Goal: Task Accomplishment & Management: Use online tool/utility

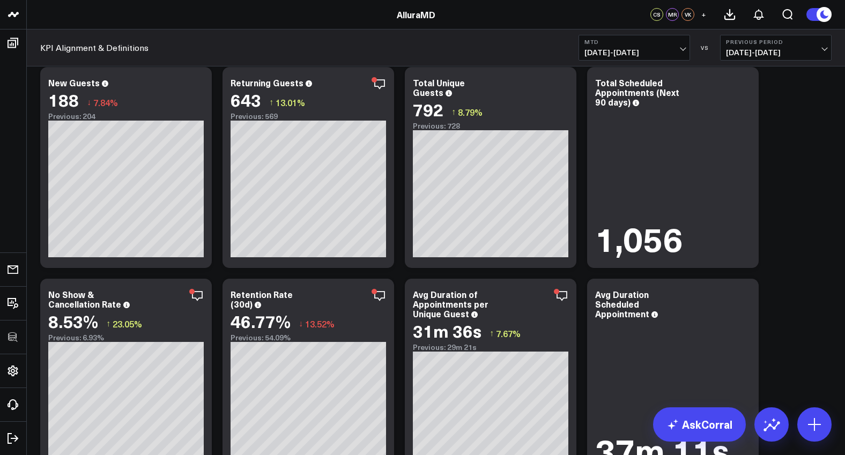
scroll to position [1835, 0]
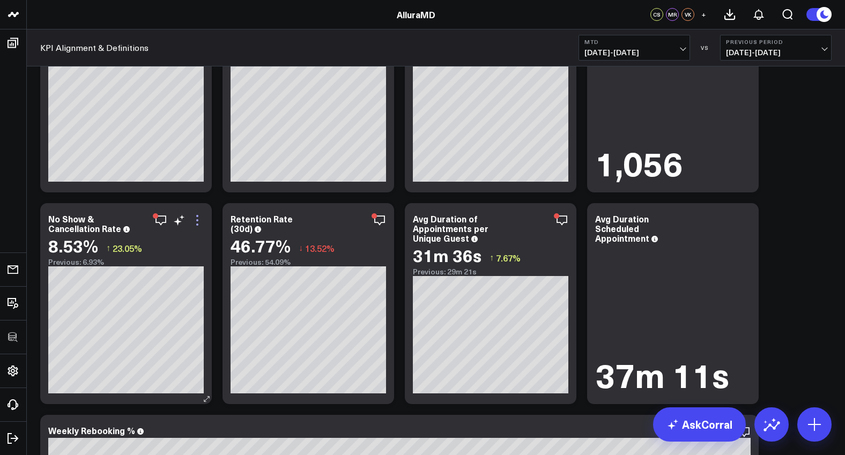
click at [198, 220] on icon at bounding box center [197, 220] width 13 height 13
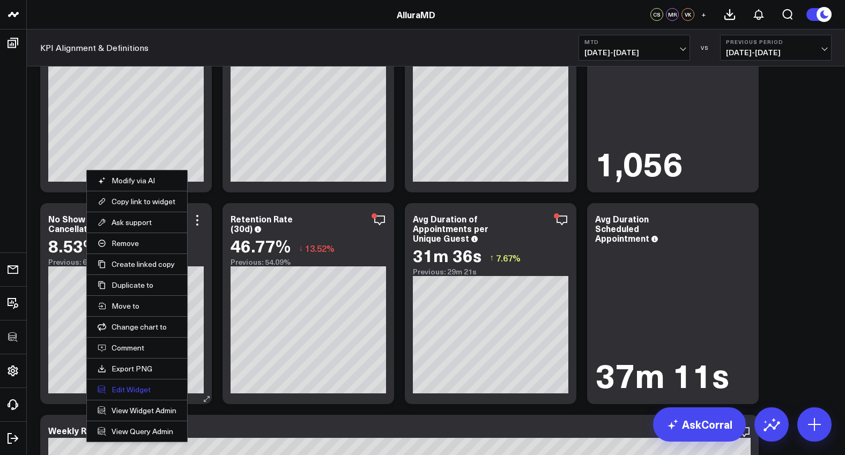
click at [132, 388] on button "Edit Widget" at bounding box center [137, 390] width 79 height 10
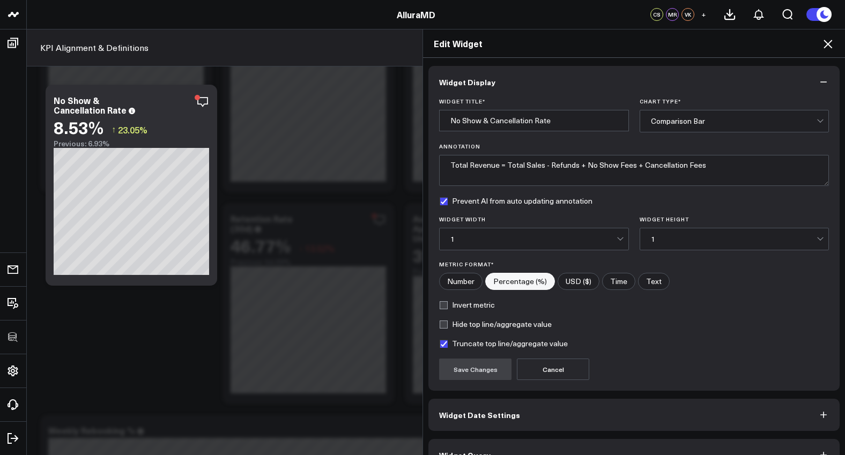
scroll to position [24, 0]
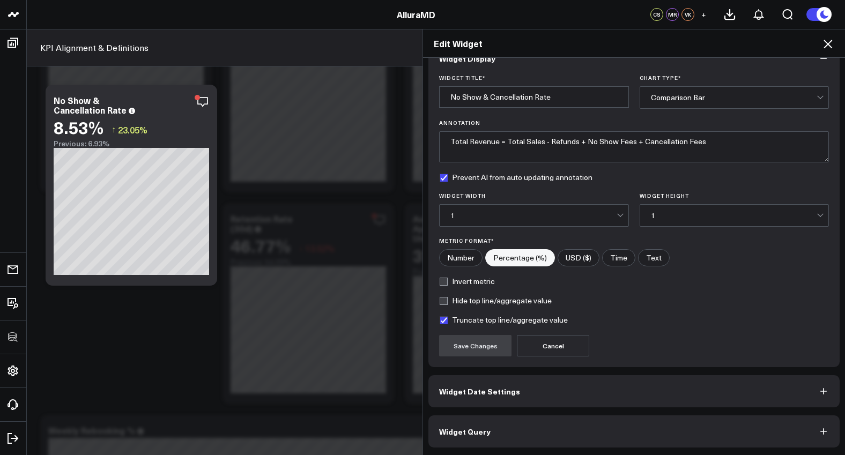
click at [536, 432] on button "Widget Query" at bounding box center [634, 432] width 411 height 32
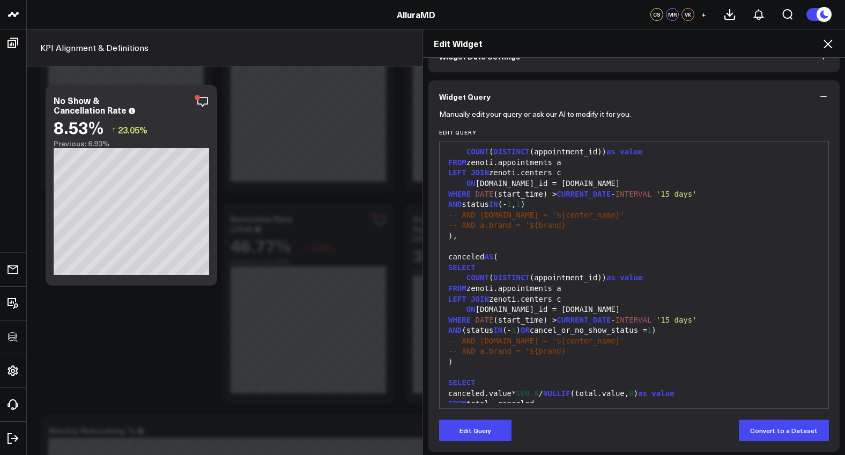
scroll to position [70, 0]
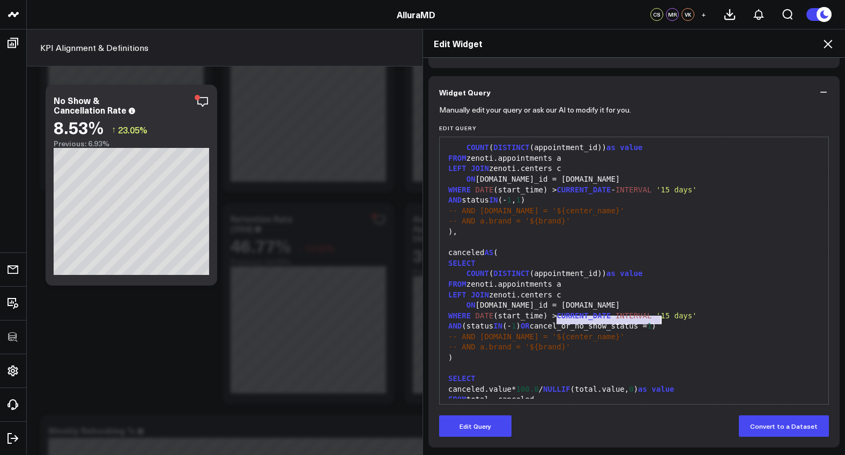
drag, startPoint x: 551, startPoint y: 322, endPoint x: 656, endPoint y: 323, distance: 105.1
click at [656, 323] on div "AND (status IN (- 1 ) OR cancel_or_no_show_status = 1 )" at bounding box center [634, 326] width 378 height 11
click at [593, 321] on div "AND (status IN (- 1 ) OR cancel_or_no_show_status = 1 )" at bounding box center [634, 326] width 378 height 11
drag, startPoint x: 548, startPoint y: 321, endPoint x: 655, endPoint y: 323, distance: 106.7
click at [655, 323] on div "AND (status IN (- 1 ) OR cancel_or_no_show_status = 1 )" at bounding box center [634, 326] width 378 height 11
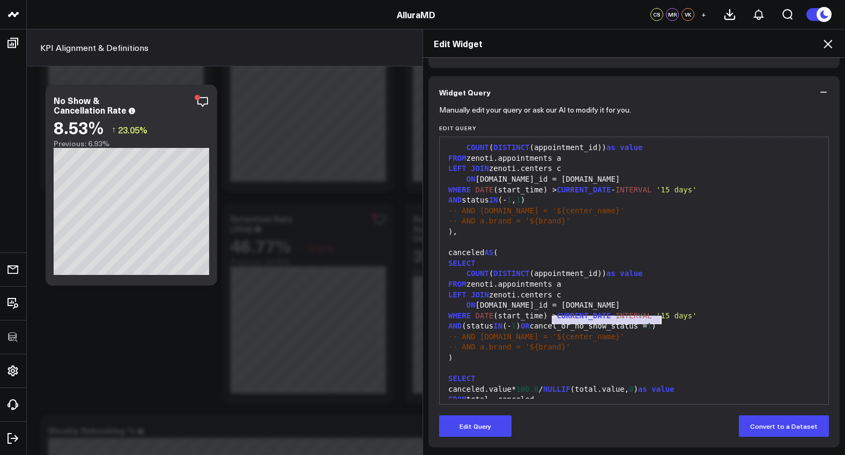
copy div "cancel_or_no_show_status"
click at [668, 260] on div "SELECT" at bounding box center [634, 264] width 378 height 11
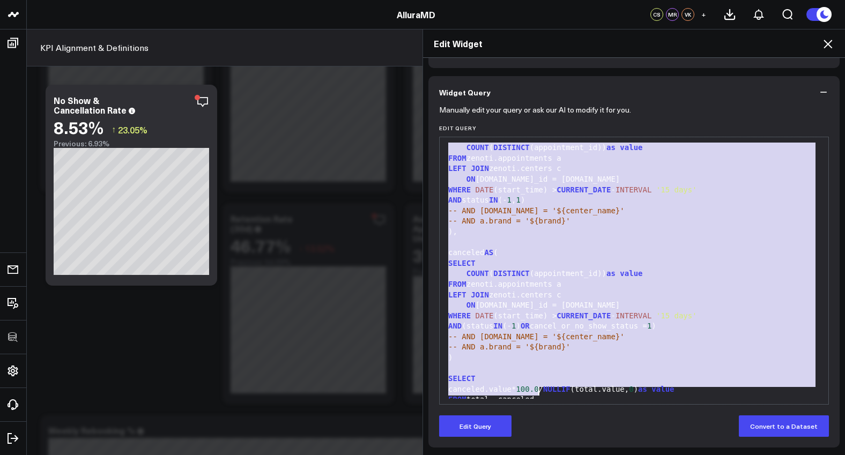
copy div "WITH total AS ( SELECT COUNT ( DISTINCT (appointment_id)) as value FROM zenoti.…"
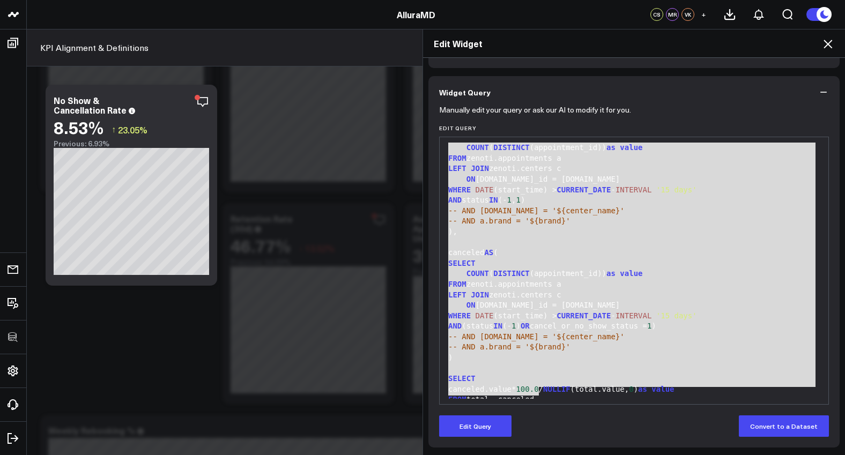
click at [730, 217] on div "-- AND a.brand = '${brand}'" at bounding box center [634, 221] width 378 height 11
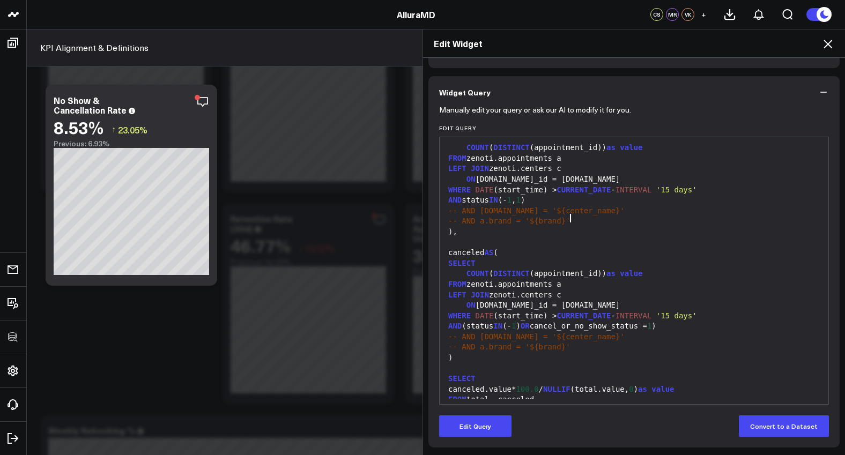
click at [818, 91] on icon "button" at bounding box center [823, 92] width 11 height 11
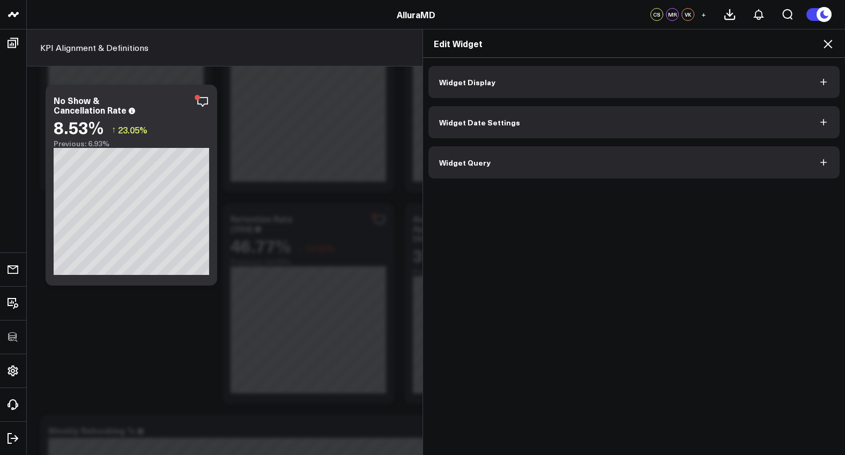
click at [826, 46] on icon at bounding box center [828, 44] width 9 height 9
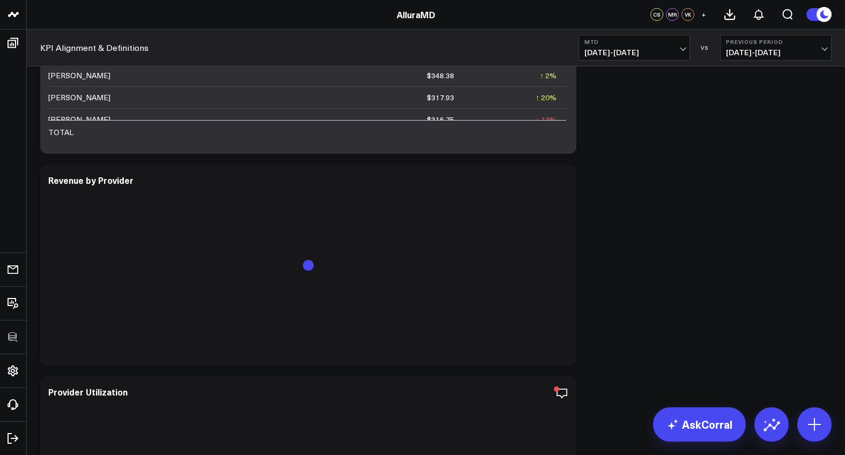
scroll to position [2943, 0]
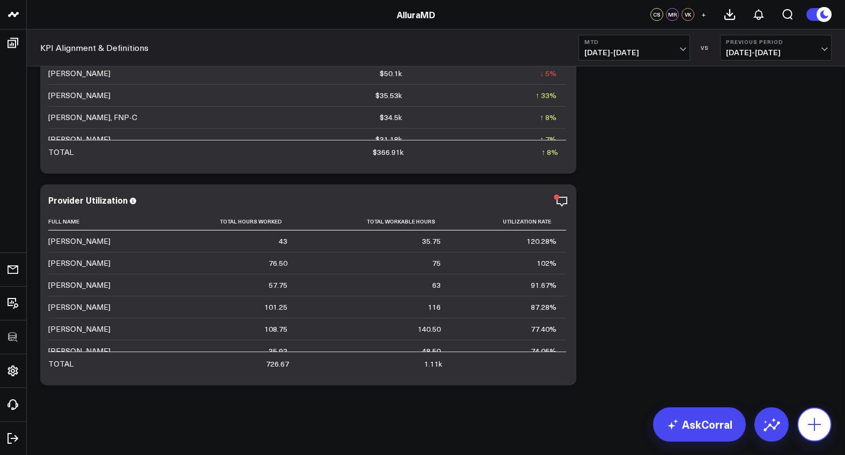
click at [808, 418] on icon at bounding box center [814, 424] width 17 height 17
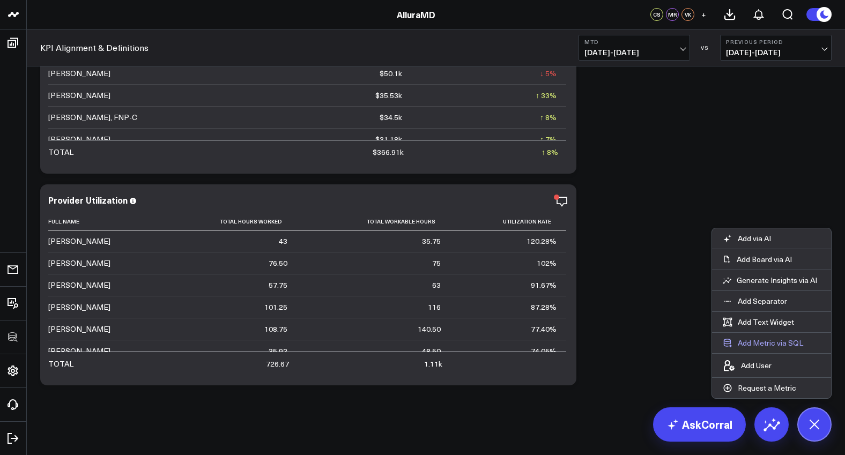
click at [788, 345] on button "Add Metric via SQL" at bounding box center [763, 343] width 102 height 20
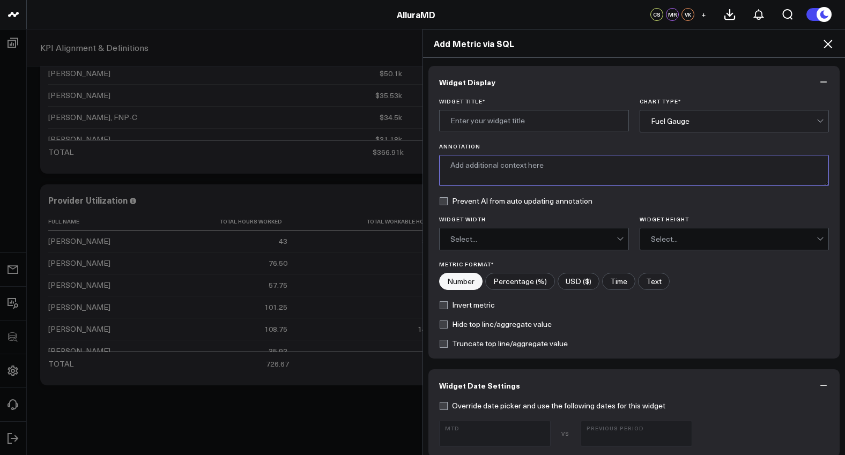
click at [505, 168] on textarea "Annotation" at bounding box center [634, 170] width 390 height 31
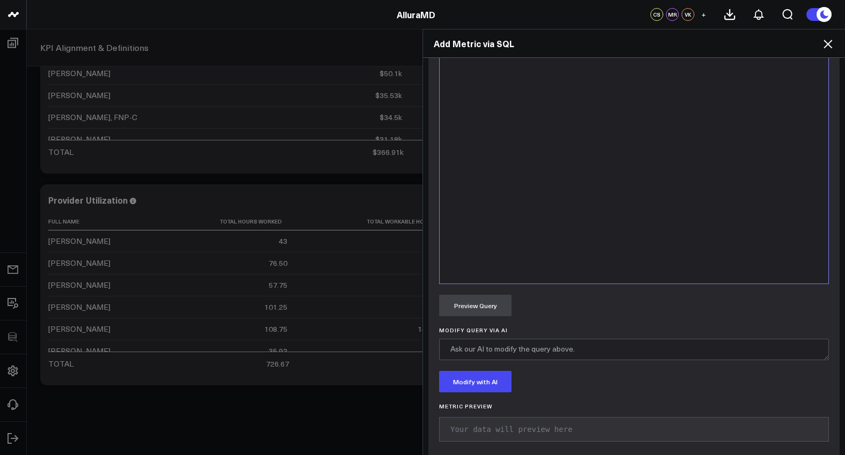
click at [522, 185] on div at bounding box center [634, 150] width 378 height 256
click at [523, 184] on div at bounding box center [634, 150] width 378 height 256
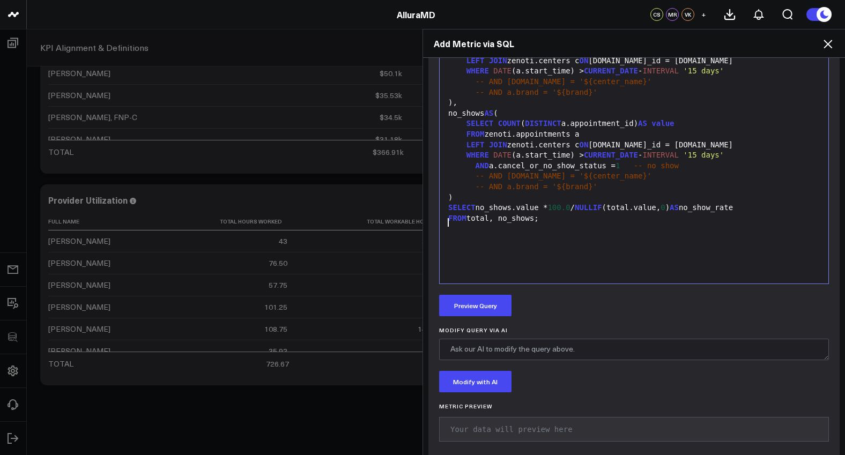
scroll to position [420, 0]
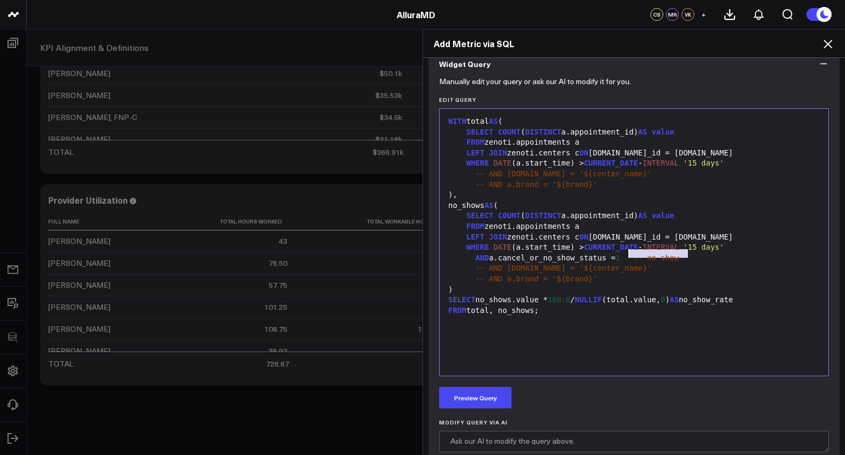
drag, startPoint x: 688, startPoint y: 256, endPoint x: 626, endPoint y: 254, distance: 62.3
click at [626, 254] on div "AND a.cancel_or_no_show_status = 1 -- no show" at bounding box center [634, 258] width 378 height 11
click at [484, 392] on button "Preview Query" at bounding box center [475, 397] width 72 height 21
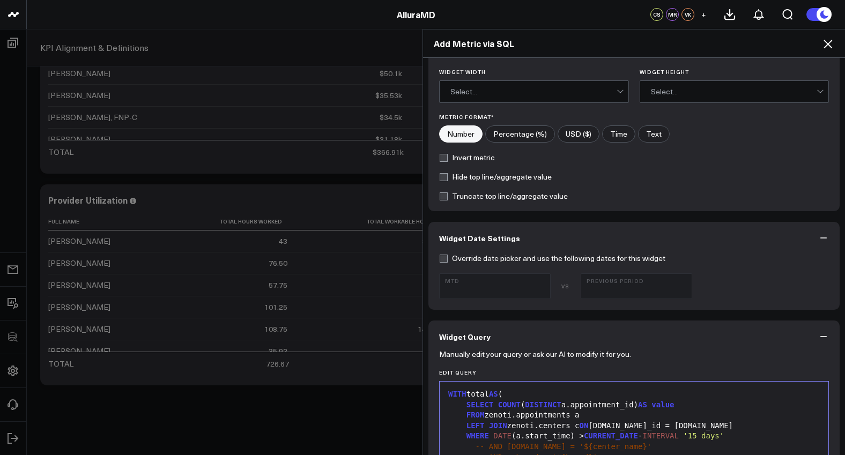
scroll to position [0, 0]
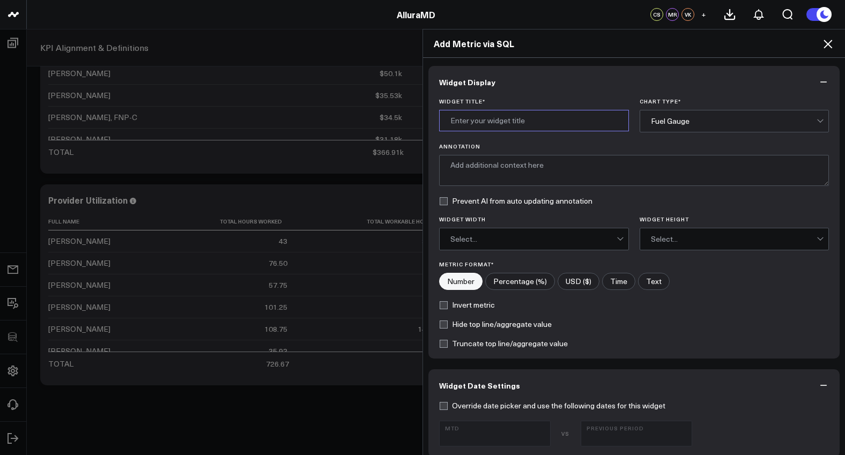
click at [482, 115] on input "Widget Title *" at bounding box center [534, 120] width 190 height 21
type input "No Show Rates"
click at [743, 124] on div "Fuel Gauge" at bounding box center [734, 121] width 166 height 9
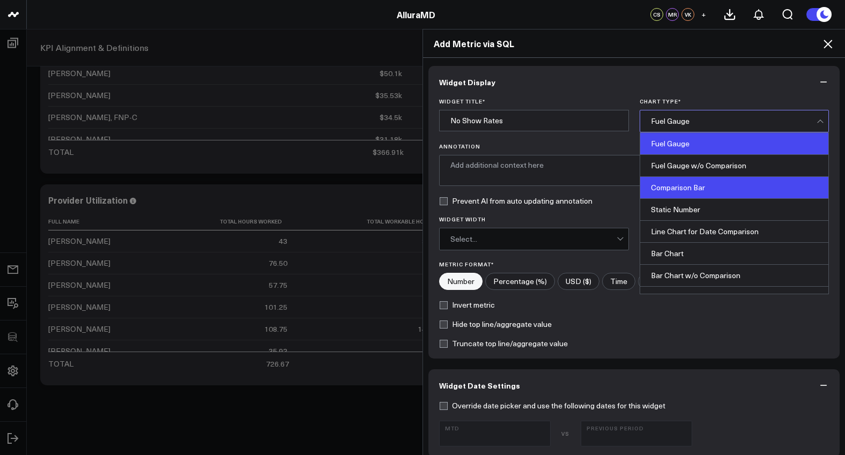
click at [721, 186] on div "Comparison Bar" at bounding box center [734, 188] width 189 height 22
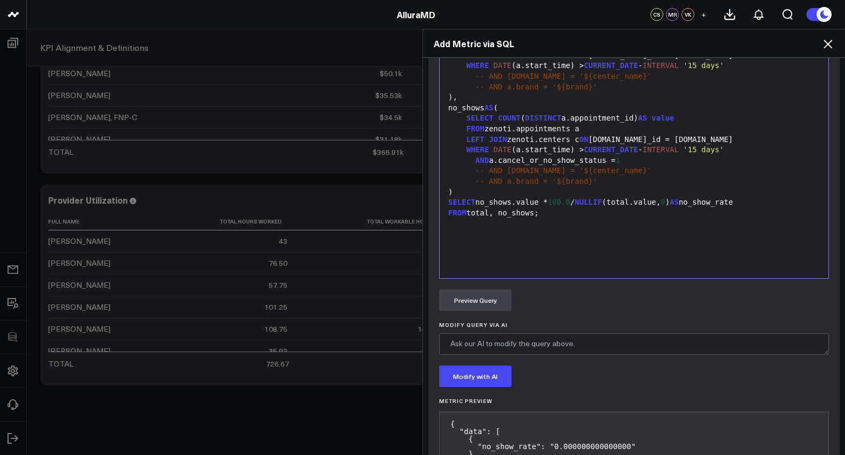
scroll to position [602, 0]
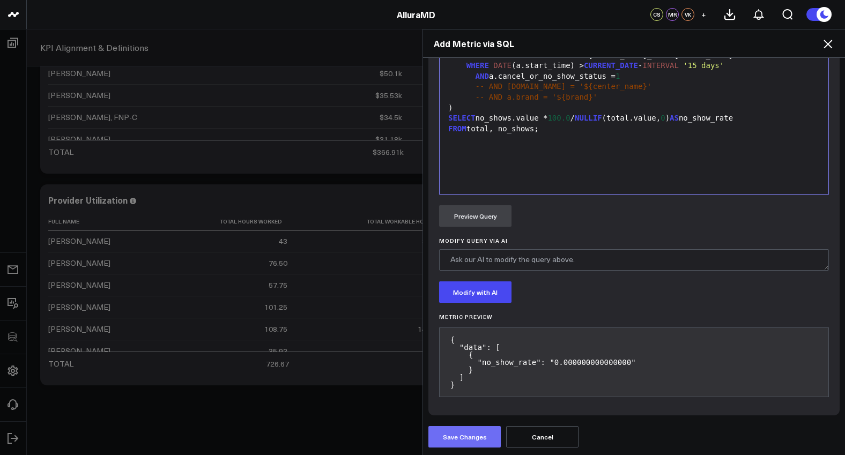
click at [482, 439] on button "Save Changes" at bounding box center [465, 436] width 72 height 21
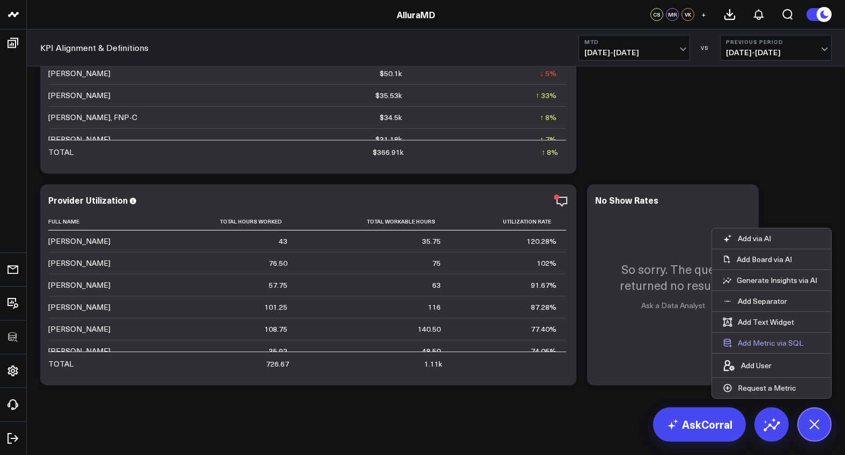
click at [767, 343] on button "Add Metric via SQL" at bounding box center [763, 343] width 102 height 20
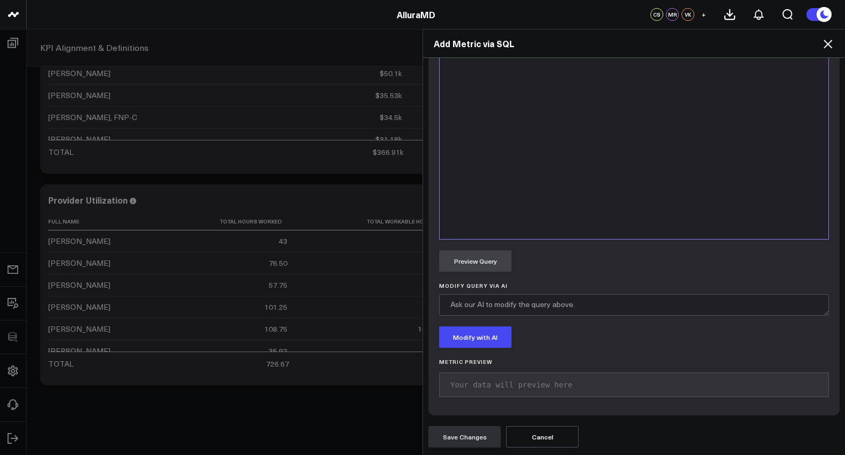
scroll to position [534, 0]
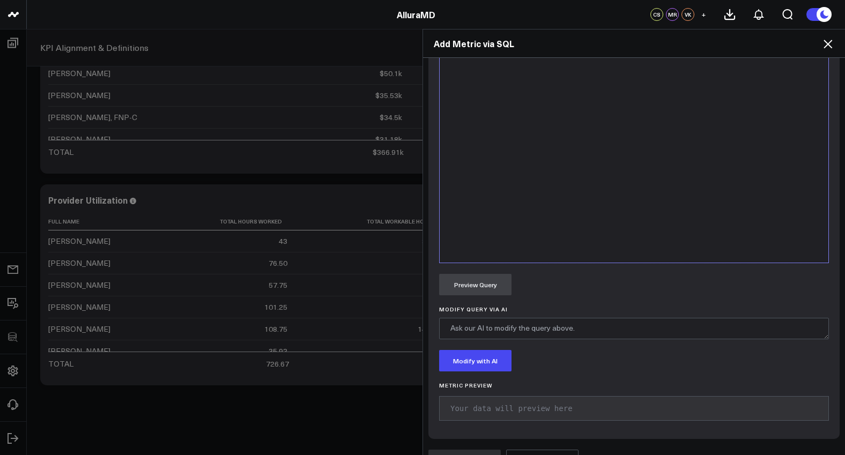
click at [617, 241] on div at bounding box center [634, 129] width 378 height 256
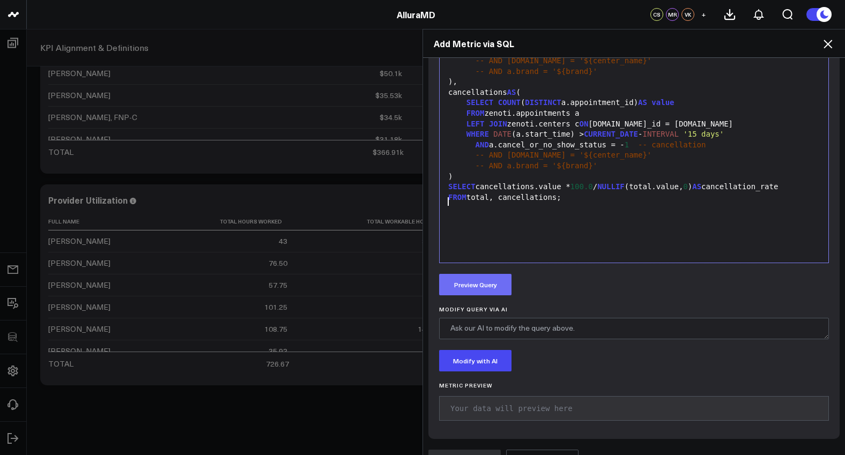
click at [487, 286] on button "Preview Query" at bounding box center [475, 284] width 72 height 21
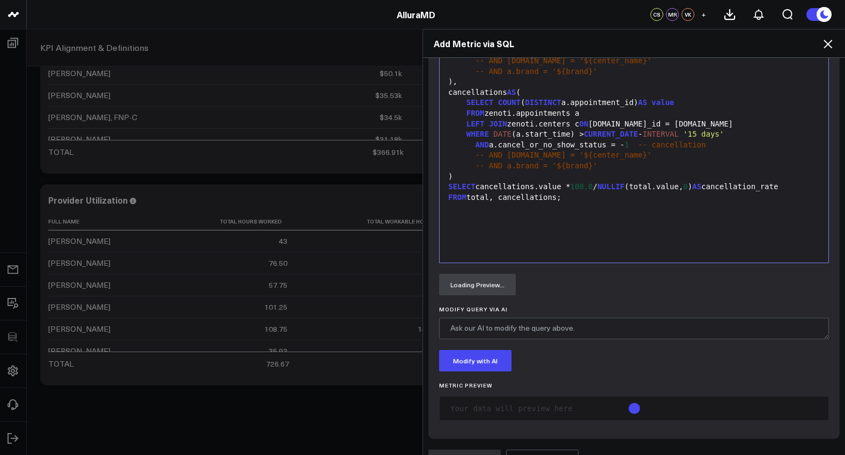
scroll to position [380, 0]
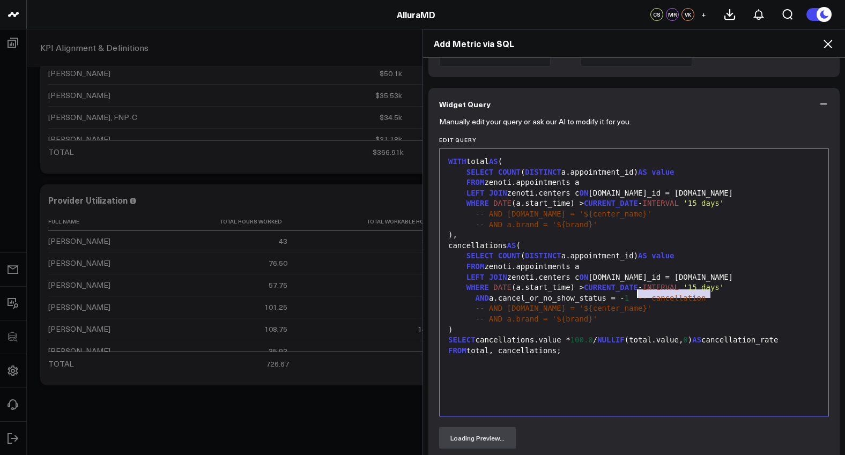
drag, startPoint x: 691, startPoint y: 294, endPoint x: 633, endPoint y: 296, distance: 57.9
click at [633, 296] on div "AND a.cancel_or_no_show_status = - 1 -- cancellation" at bounding box center [634, 298] width 378 height 11
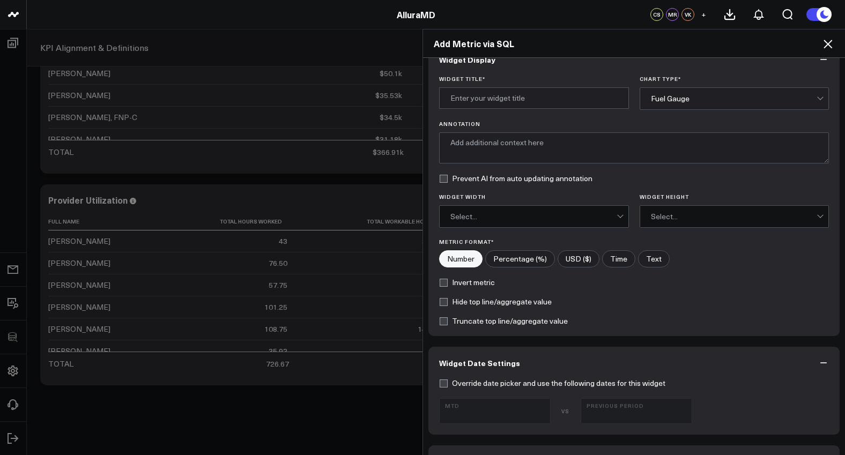
scroll to position [0, 0]
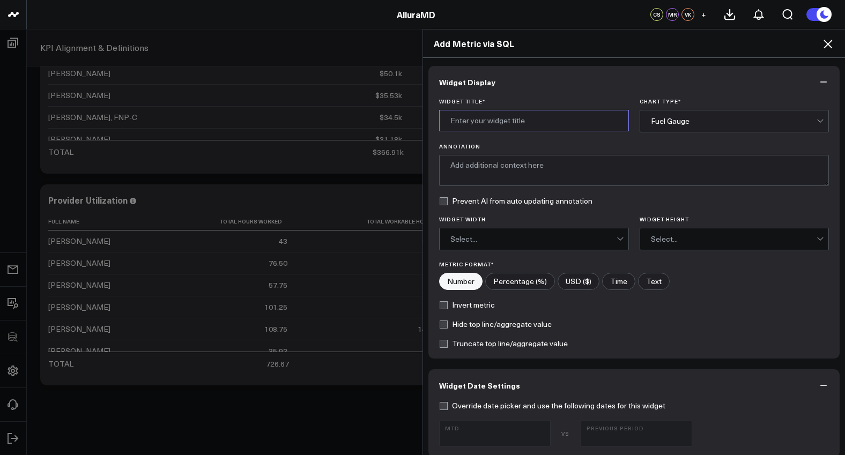
click at [528, 122] on input "Widget Title *" at bounding box center [534, 120] width 190 height 21
type input "Cancellation Rate"
click at [732, 130] on div "Fuel Gauge" at bounding box center [734, 120] width 166 height 21
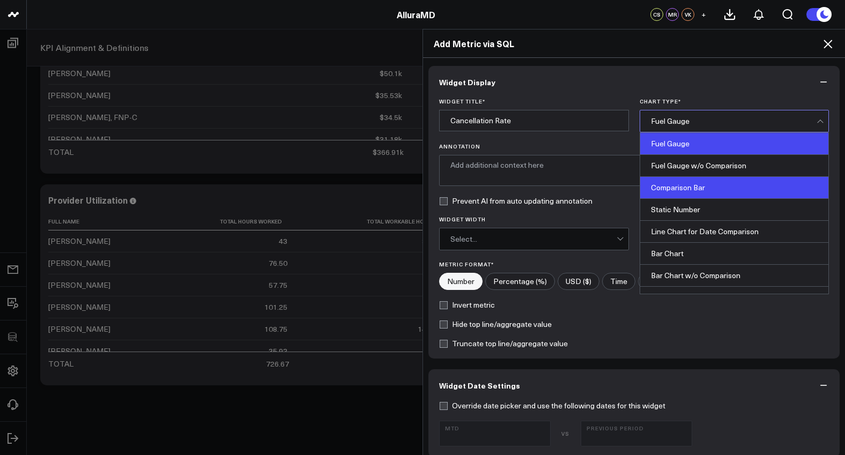
click at [710, 192] on div "Comparison Bar" at bounding box center [734, 188] width 189 height 22
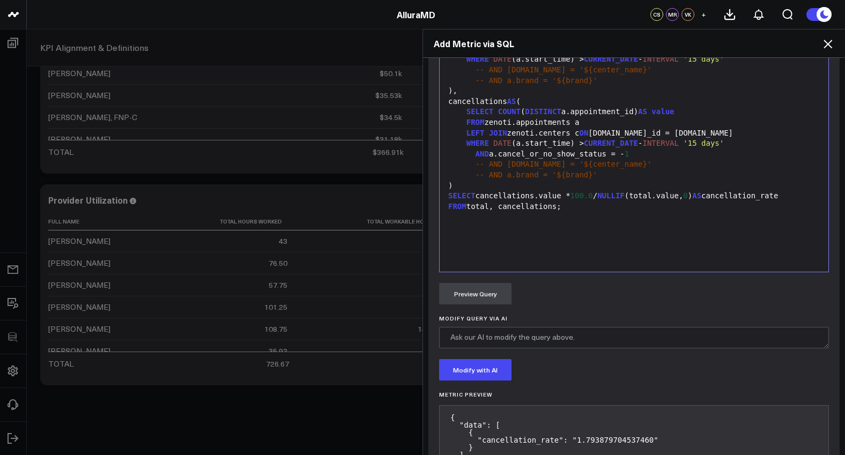
scroll to position [602, 0]
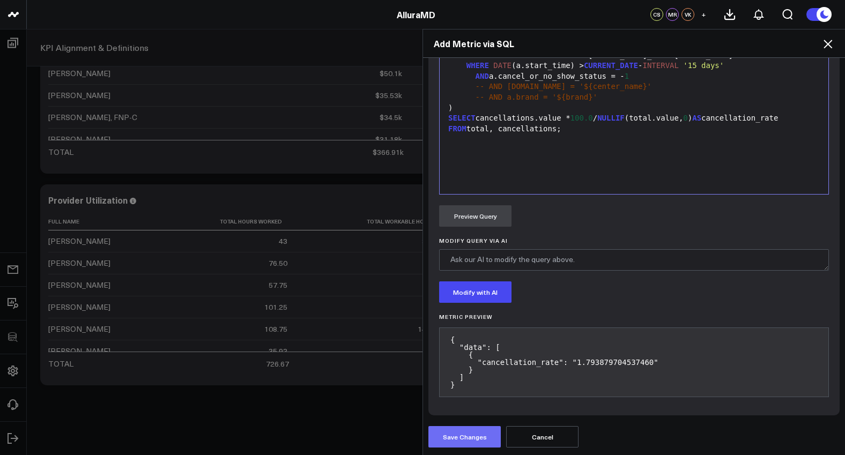
click at [465, 435] on button "Save Changes" at bounding box center [465, 436] width 72 height 21
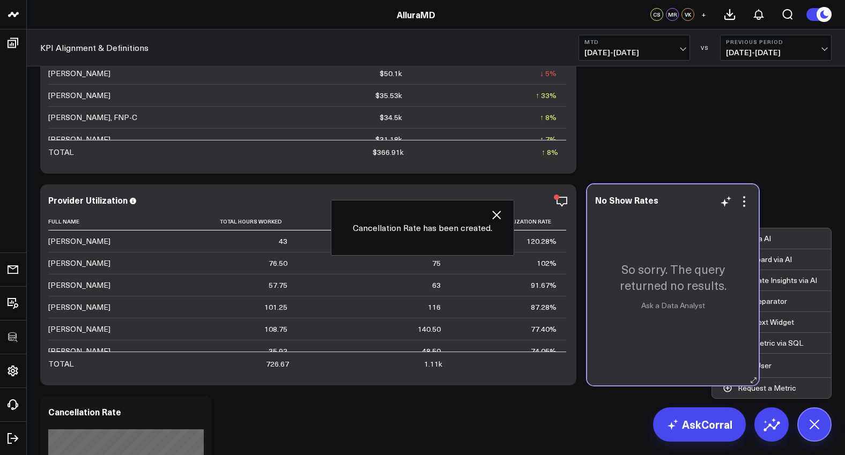
click at [743, 209] on div "So sorry. The query returned no results. Ask a Data Analyst" at bounding box center [673, 284] width 172 height 201
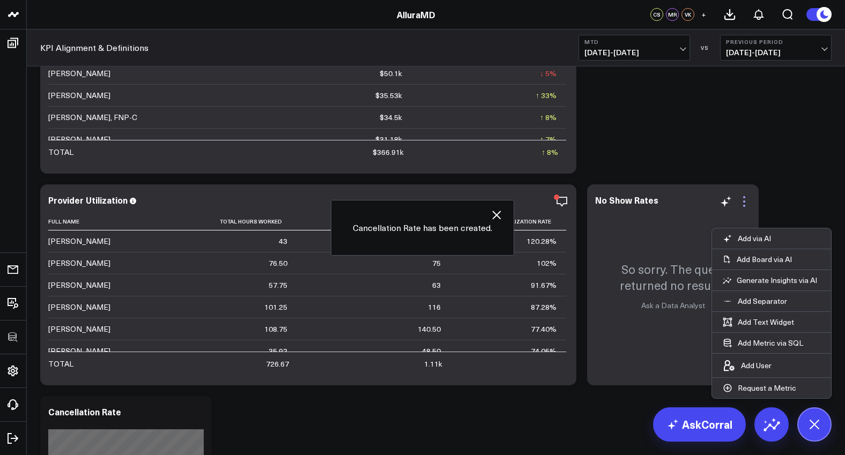
click at [745, 206] on icon at bounding box center [744, 206] width 2 height 2
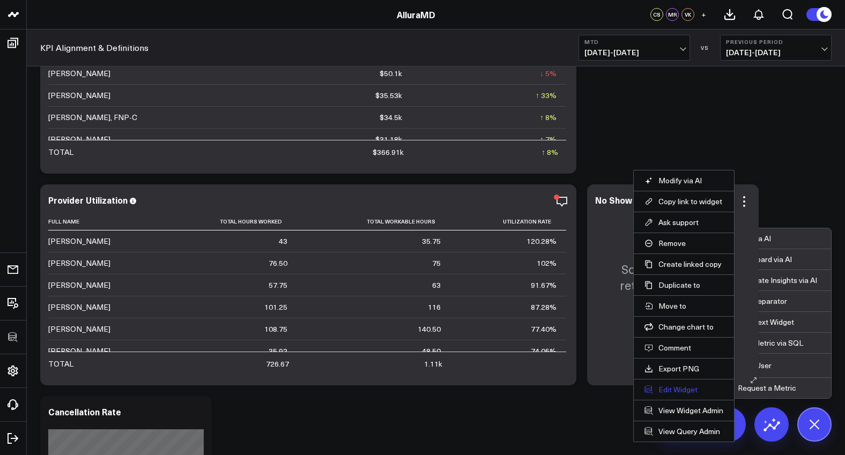
click at [684, 387] on button "Edit Widget" at bounding box center [684, 390] width 79 height 10
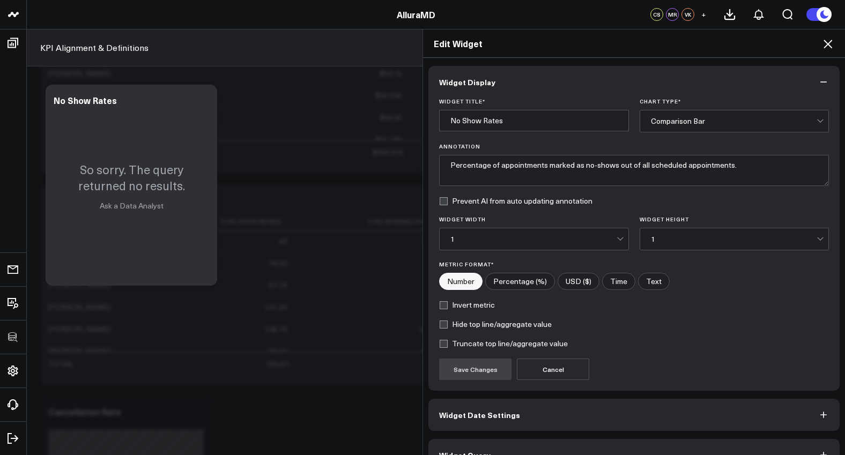
scroll to position [24, 0]
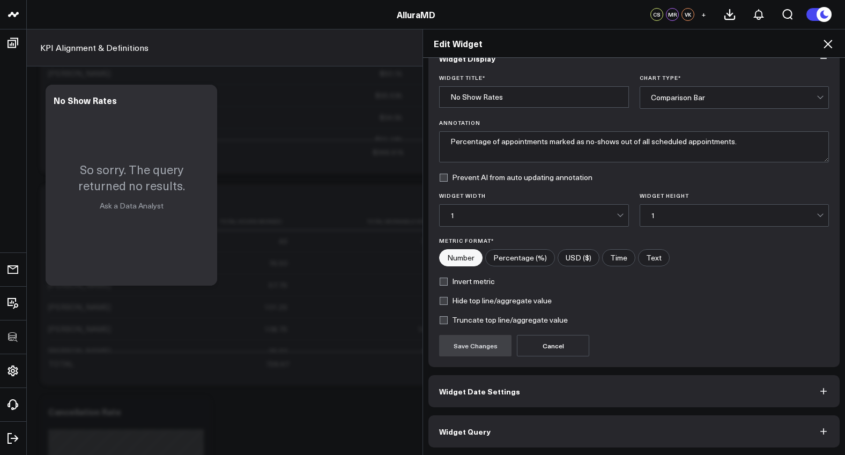
click at [638, 412] on div "Widget Display Widget Title * No Show Rates Chart Type * Comparison Bar Annotat…" at bounding box center [634, 244] width 411 height 405
click at [650, 430] on button "Widget Query" at bounding box center [634, 432] width 411 height 32
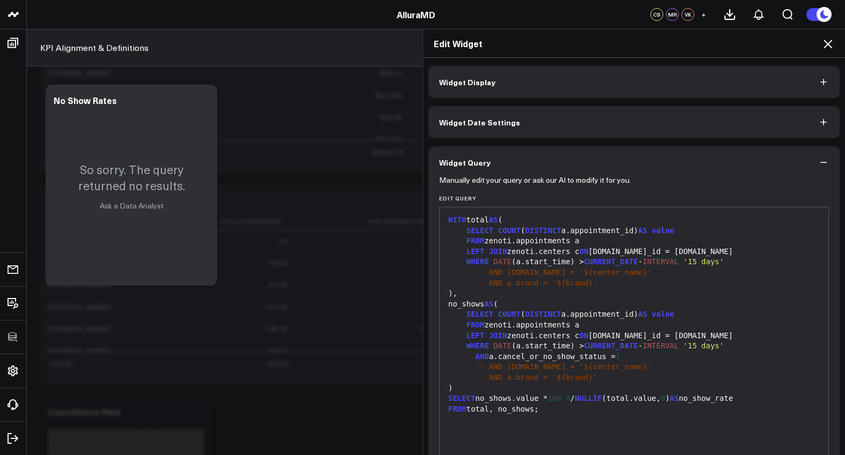
scroll to position [13, 0]
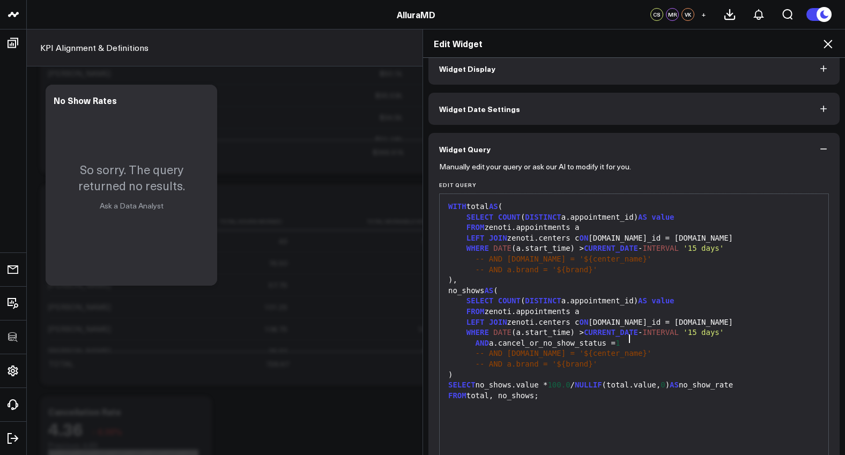
click at [620, 339] on span "1" at bounding box center [618, 343] width 4 height 9
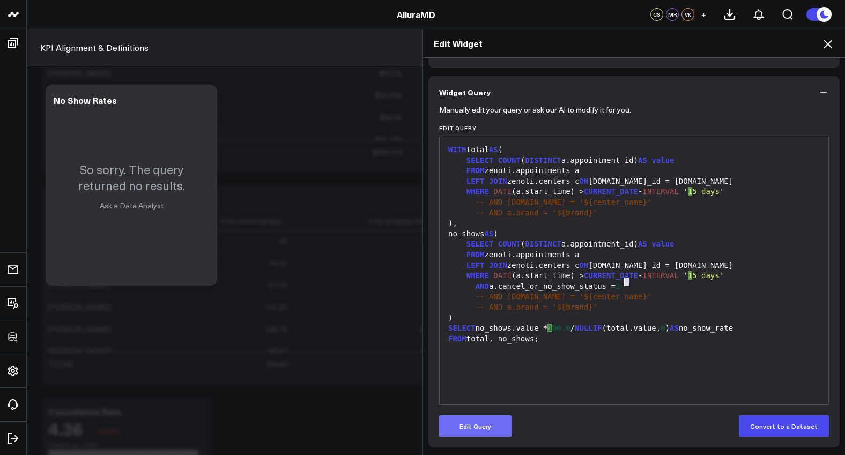
click at [469, 419] on button "Edit Query" at bounding box center [475, 426] width 72 height 21
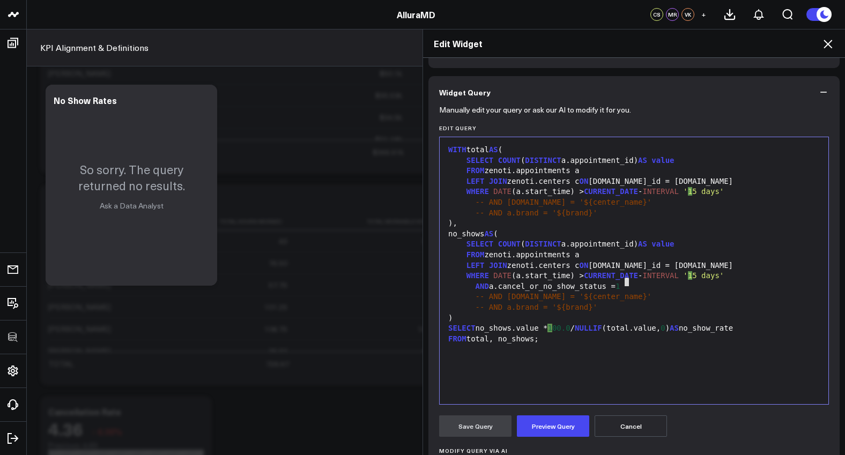
click at [632, 282] on div "AND a.cancel_or_no_show_status = 1" at bounding box center [634, 287] width 378 height 11
click at [647, 302] on div "-- AND a.brand = '${brand}'" at bounding box center [634, 307] width 378 height 11
click at [622, 282] on div "AND a.cancel_or_no_show_status = - 2" at bounding box center [634, 287] width 378 height 11
click at [576, 416] on button "Preview Query" at bounding box center [553, 426] width 72 height 21
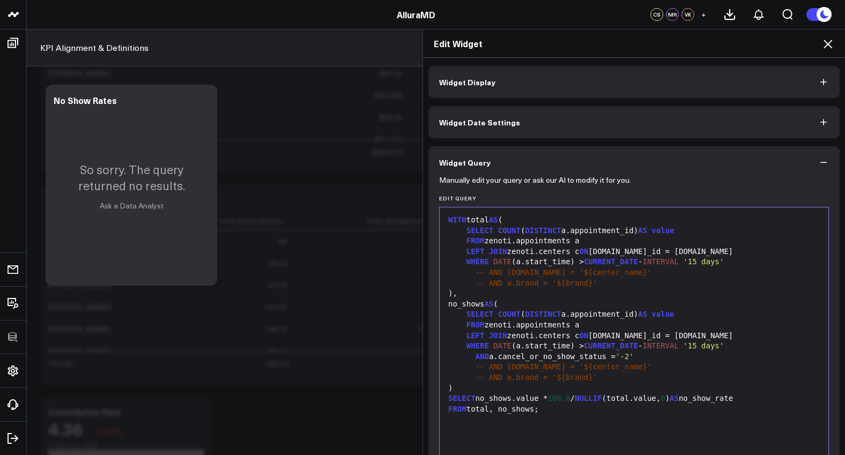
scroll to position [92, 0]
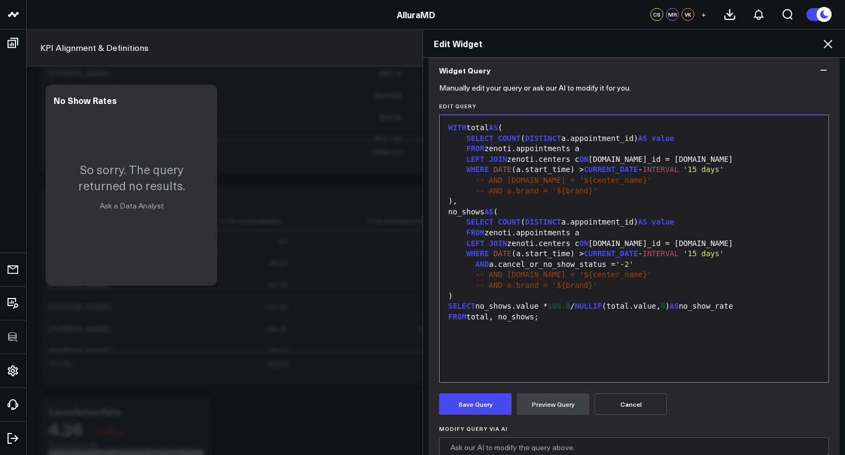
click at [563, 186] on div "-- AND a.brand = '${brand}'" at bounding box center [634, 191] width 378 height 11
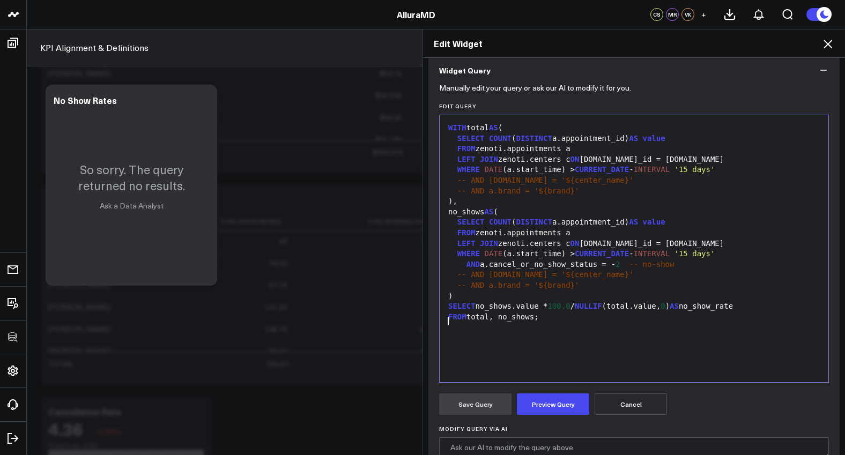
click at [597, 150] on div "FROM zenoti.appointments a" at bounding box center [634, 149] width 378 height 11
drag, startPoint x: 654, startPoint y: 265, endPoint x: 621, endPoint y: 265, distance: 33.3
click at [621, 265] on div "AND a.cancel_or_no_show_status = - 2 -- no-show" at bounding box center [634, 265] width 378 height 11
click at [558, 409] on button "Preview Query" at bounding box center [553, 404] width 72 height 21
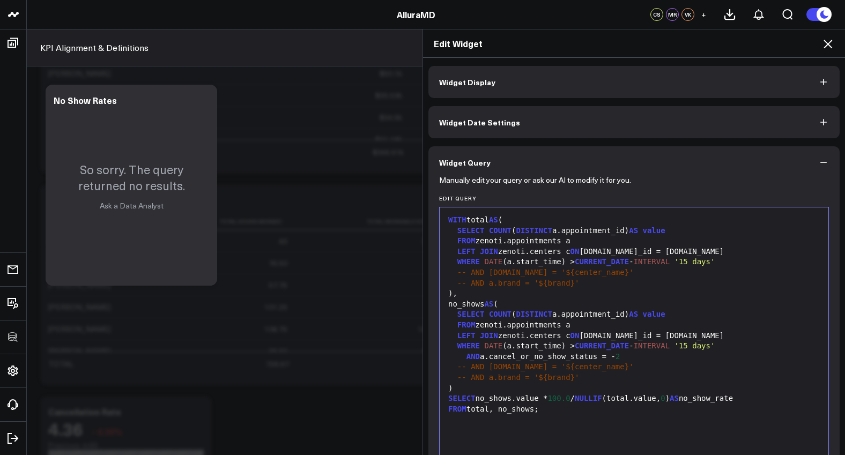
scroll to position [234, 0]
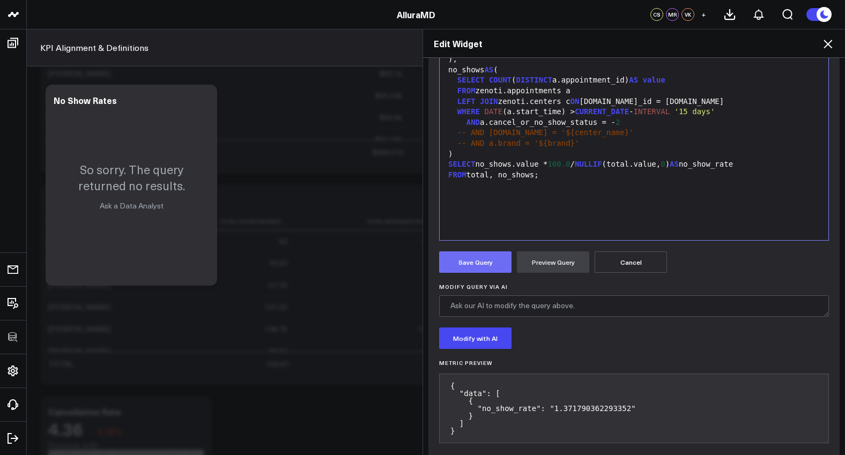
click at [488, 272] on button "Save Query" at bounding box center [475, 262] width 72 height 21
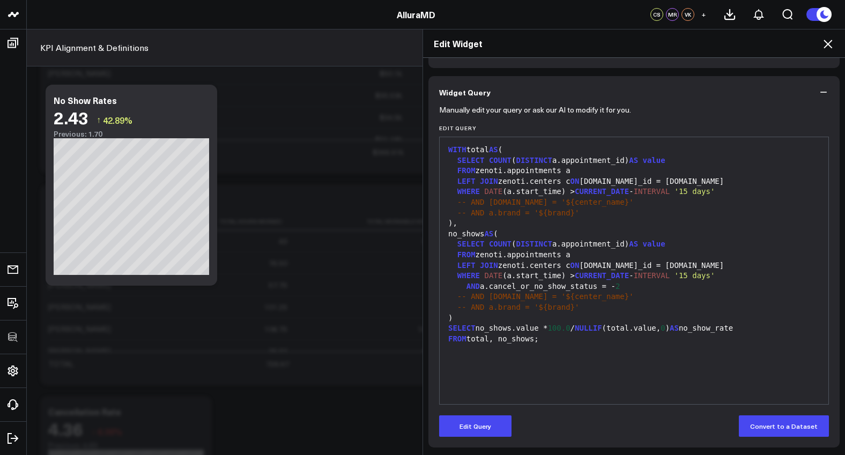
scroll to position [0, 0]
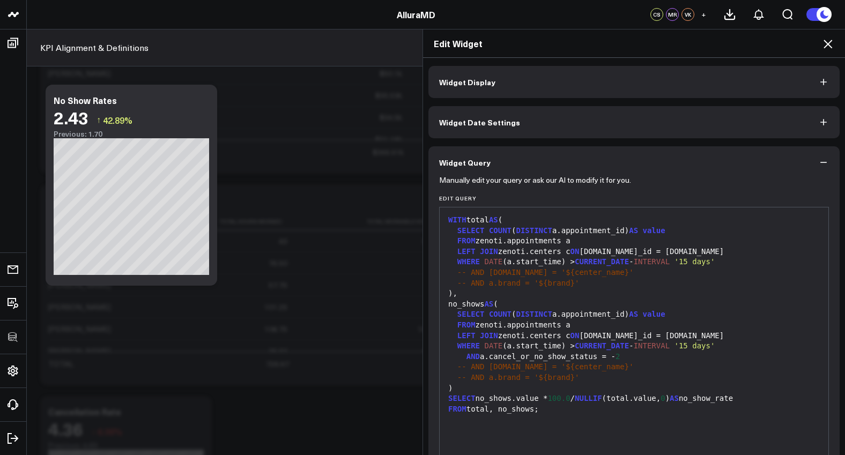
click at [548, 82] on button "Widget Display" at bounding box center [634, 82] width 411 height 32
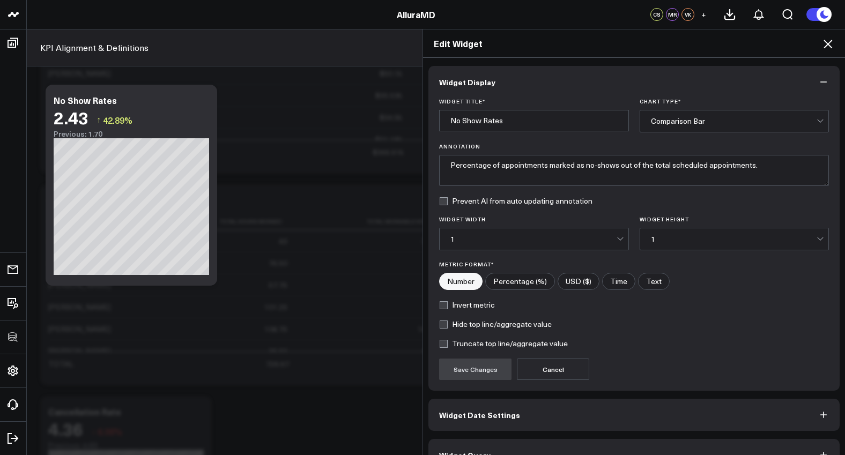
click at [523, 278] on input"] "Percentage (%)" at bounding box center [520, 282] width 69 height 16
radio input"] "true"
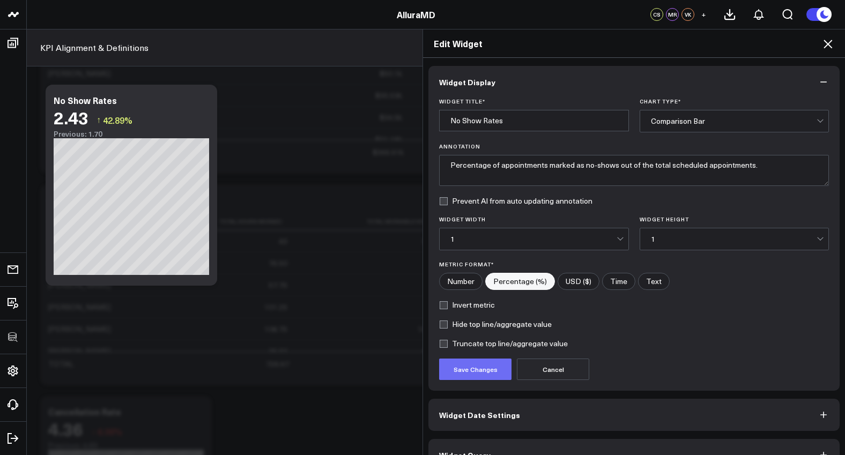
click at [464, 376] on button "Save Changes" at bounding box center [475, 369] width 72 height 21
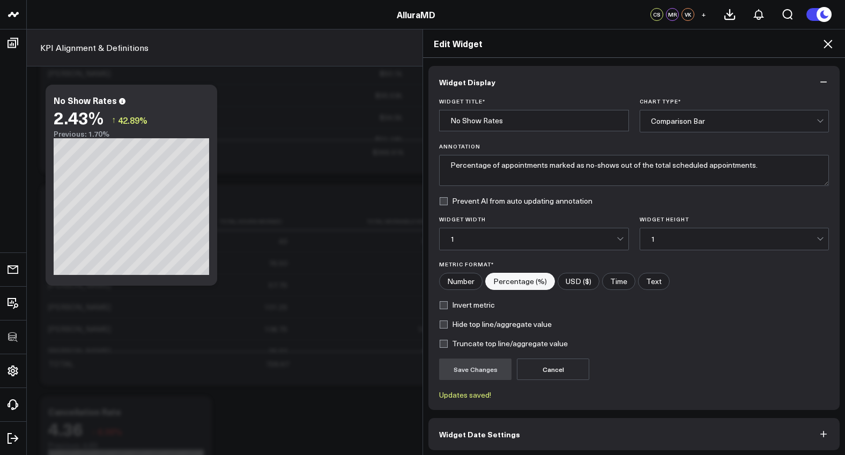
click at [835, 50] on div "Edit Widget" at bounding box center [634, 43] width 422 height 28
click at [833, 49] on icon at bounding box center [828, 44] width 13 height 13
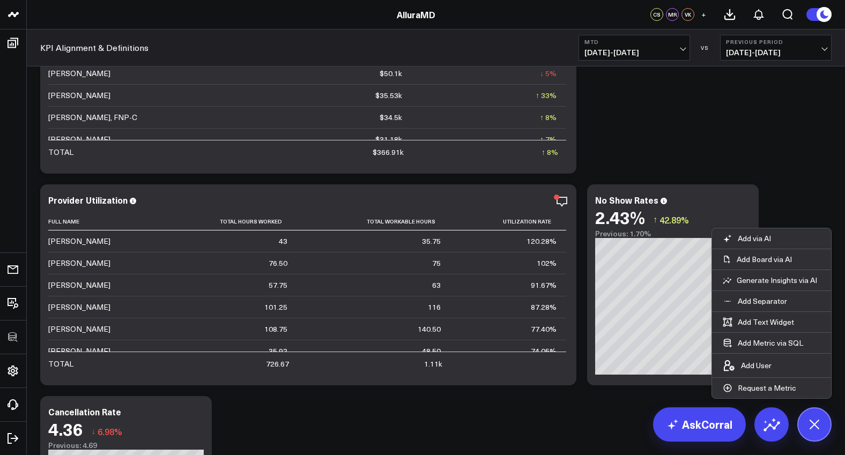
scroll to position [3125, 0]
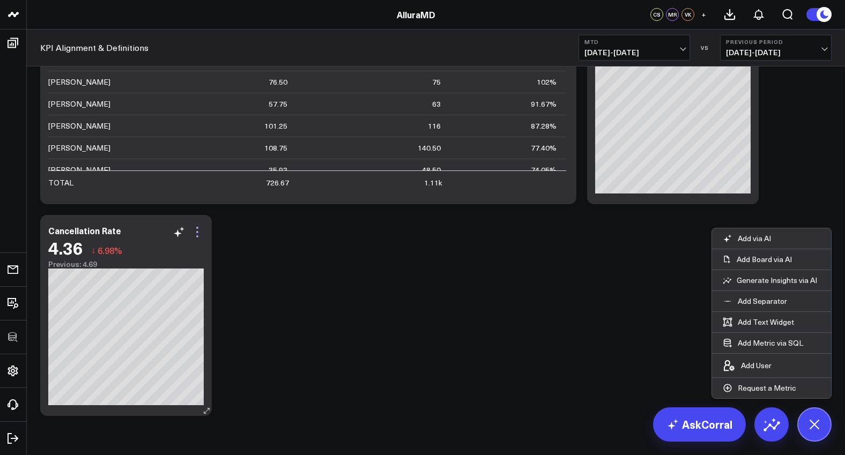
click at [195, 232] on icon at bounding box center [197, 232] width 13 height 13
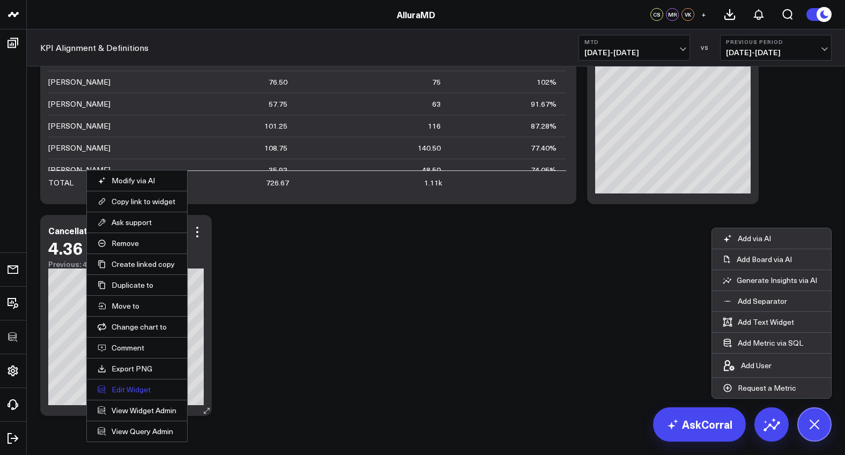
click at [137, 389] on button "Edit Widget" at bounding box center [137, 390] width 79 height 10
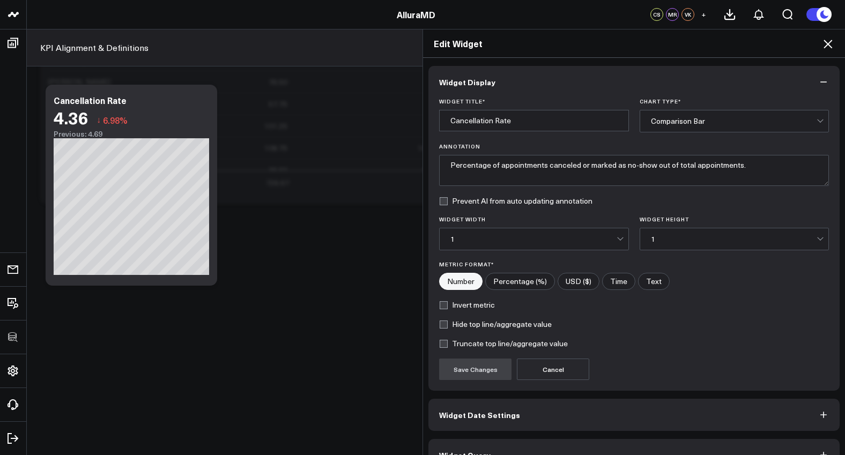
click at [505, 284] on label "Percentage (%)" at bounding box center [520, 281] width 70 height 17
click at [505, 284] on input"] "Percentage (%)" at bounding box center [520, 282] width 69 height 16
radio input"] "true"
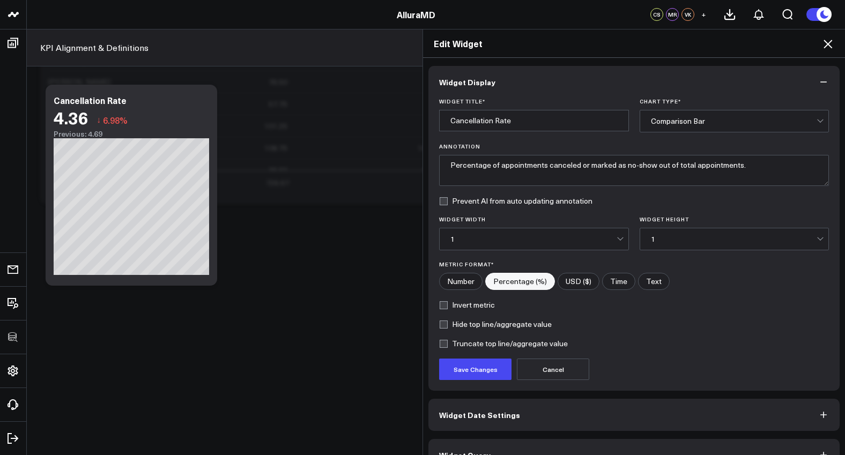
click at [479, 382] on div "Widget Title * Cancellation Rate Chart Type * Comparison Bar Annotation Percent…" at bounding box center [634, 244] width 411 height 293
click at [480, 378] on button "Save Changes" at bounding box center [475, 369] width 72 height 21
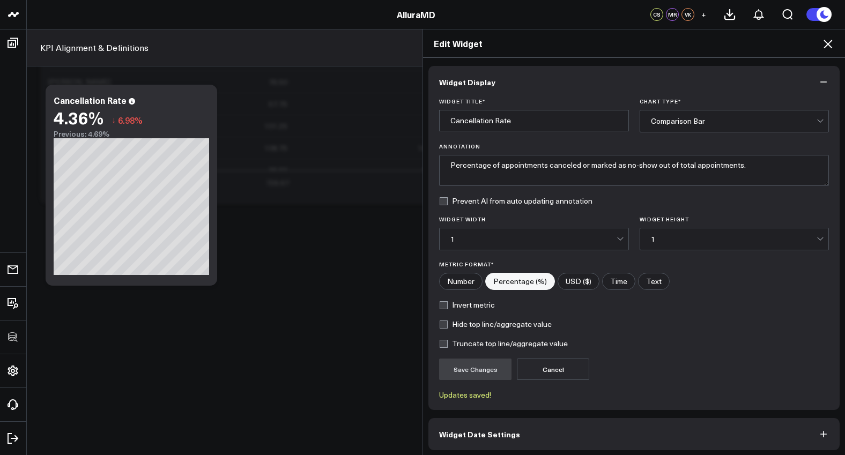
click at [821, 48] on h2 "Edit Widget" at bounding box center [634, 44] width 401 height 12
click at [824, 47] on icon at bounding box center [828, 44] width 13 height 13
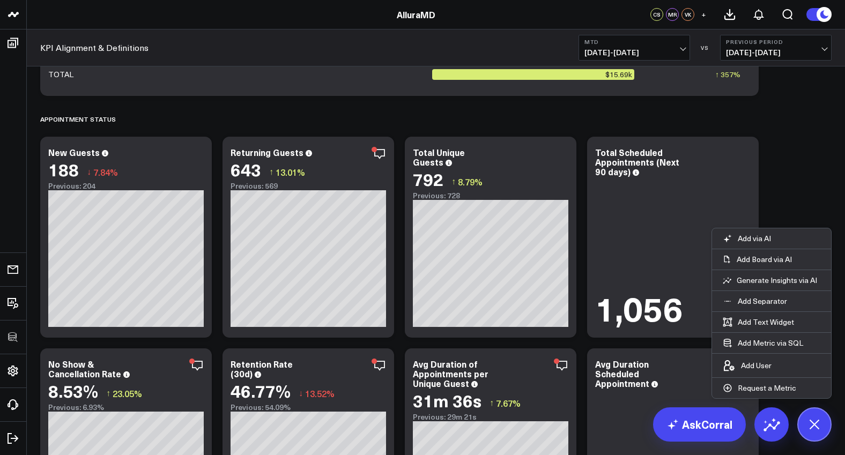
scroll to position [1903, 0]
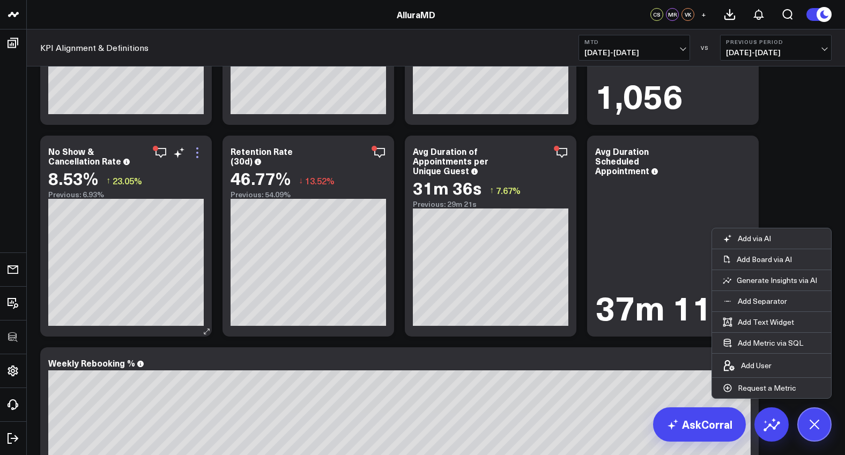
click at [196, 150] on icon at bounding box center [197, 152] width 13 height 13
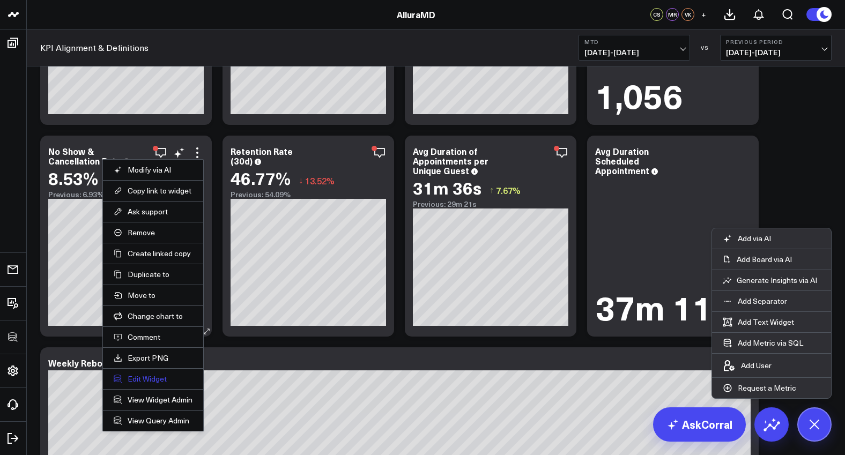
click at [146, 375] on button "Edit Widget" at bounding box center [153, 379] width 79 height 10
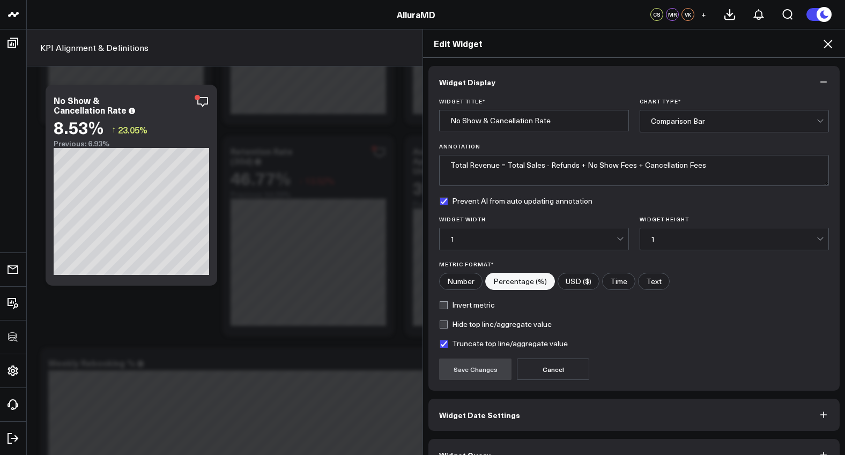
scroll to position [24, 0]
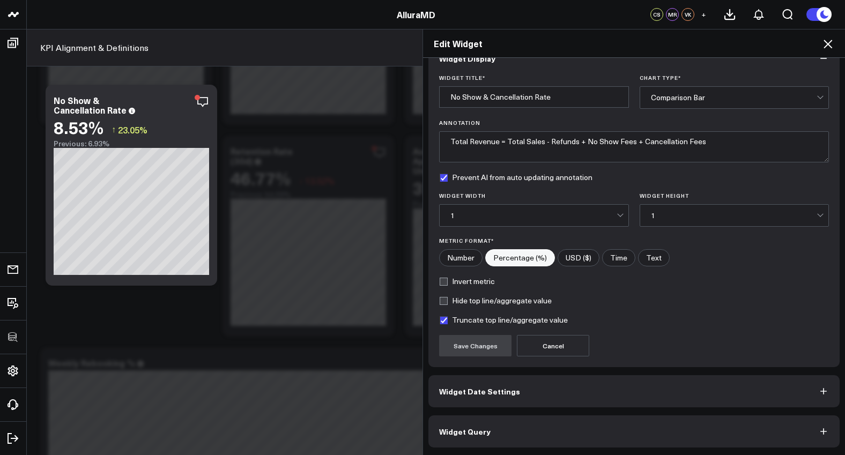
click at [645, 445] on button "Widget Query" at bounding box center [634, 432] width 411 height 32
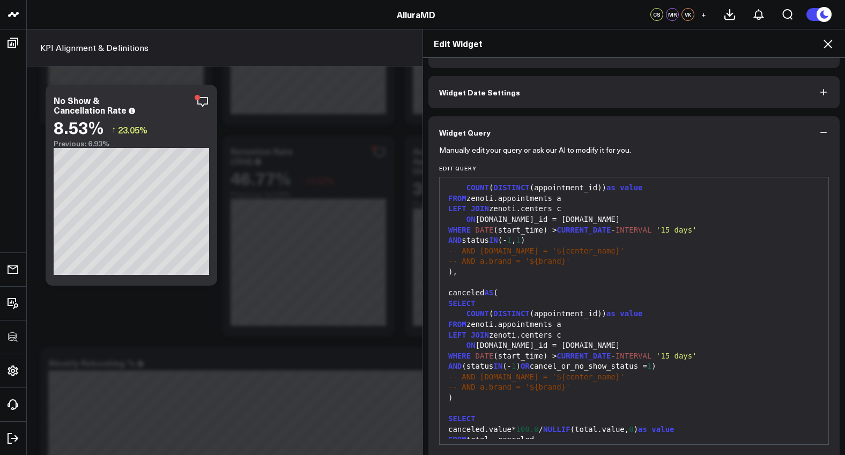
scroll to position [53, 0]
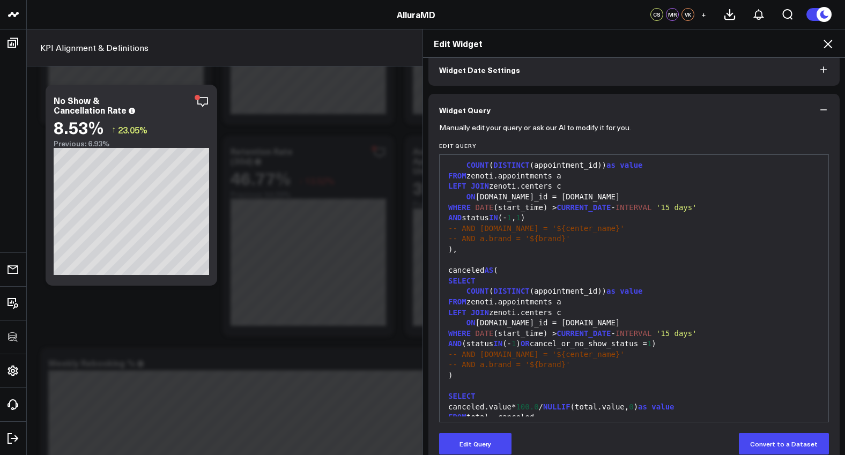
click at [652, 339] on span "1" at bounding box center [649, 343] width 4 height 9
click at [829, 48] on icon at bounding box center [828, 44] width 13 height 13
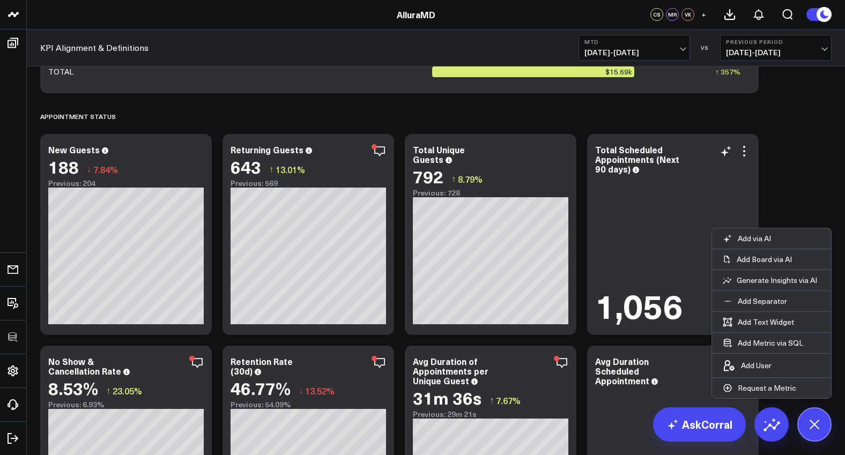
scroll to position [1917, 0]
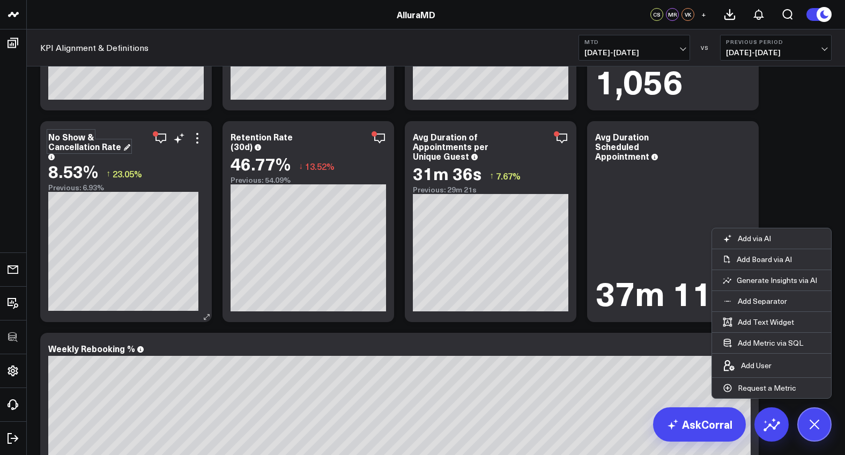
click at [123, 148] on div "No Show & Cancellation Rate" at bounding box center [89, 141] width 82 height 21
drag, startPoint x: 119, startPoint y: 148, endPoint x: 42, endPoint y: 136, distance: 77.1
click at [42, 136] on div "No Show & Cancellation Rate 8.53% ↑ 23.05% Previous: 6.93%" at bounding box center [126, 221] width 172 height 201
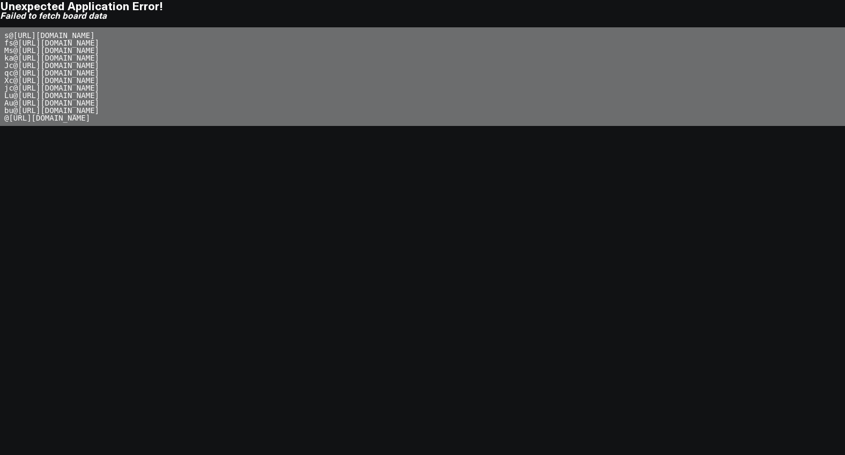
scroll to position [8, 0]
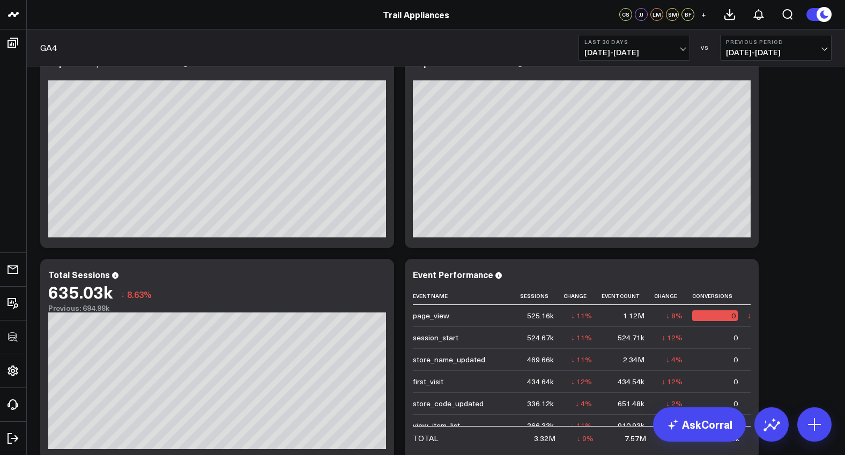
scroll to position [161, 0]
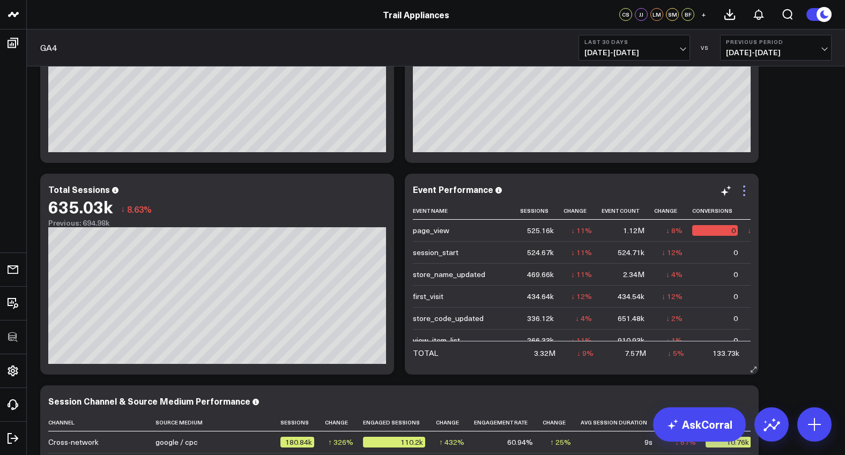
click at [747, 196] on icon at bounding box center [744, 190] width 13 height 13
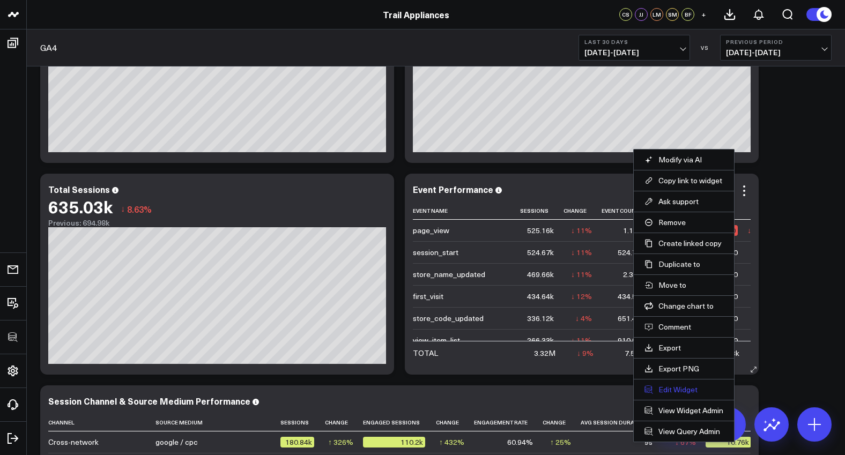
click at [683, 388] on button "Edit Widget" at bounding box center [684, 390] width 79 height 10
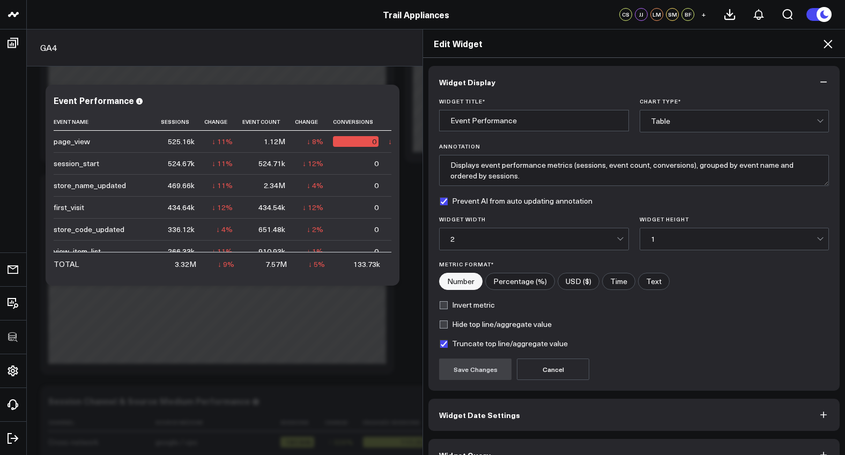
scroll to position [24, 0]
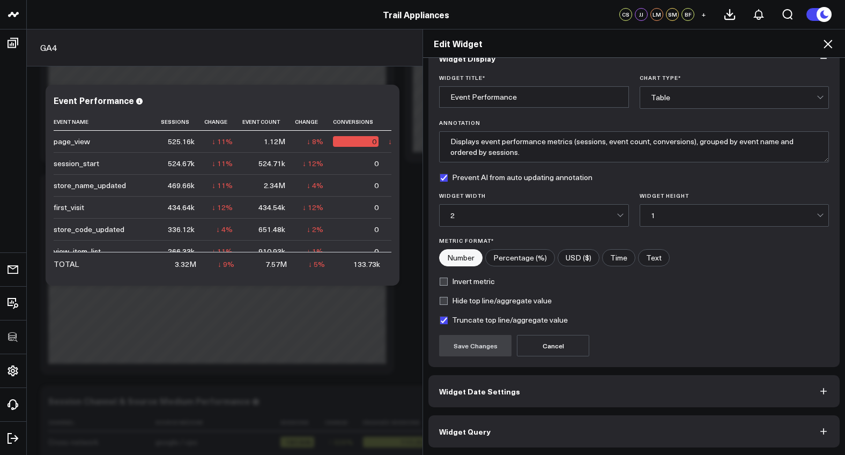
click at [589, 425] on button "Widget Query" at bounding box center [634, 432] width 411 height 32
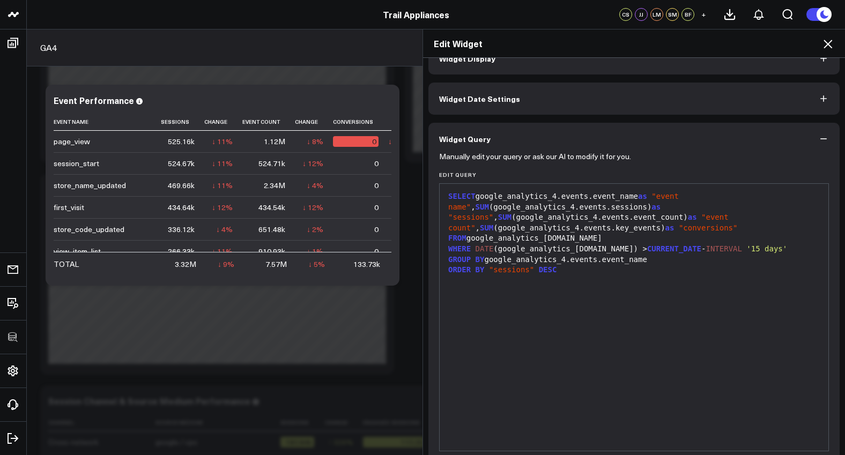
scroll to position [0, 0]
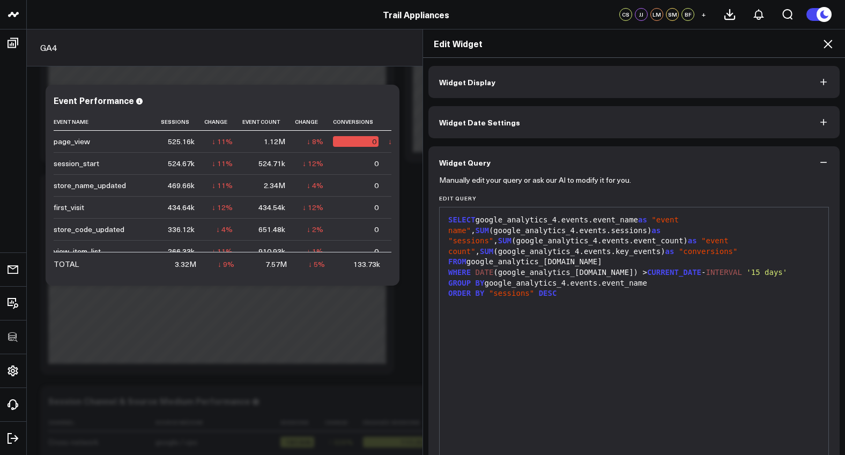
click at [610, 316] on div "SELECT google_analytics_4.events.event_name as "event name" , SUM (google_analy…" at bounding box center [634, 341] width 378 height 256
click at [832, 49] on icon at bounding box center [828, 44] width 13 height 13
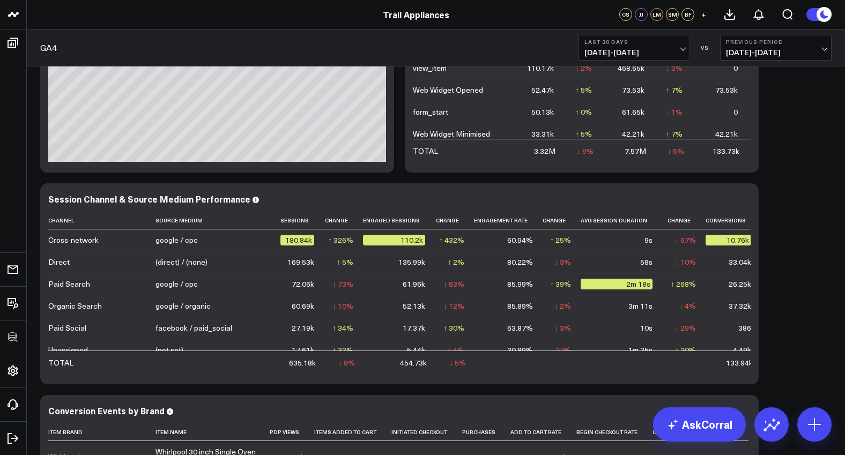
scroll to position [469, 0]
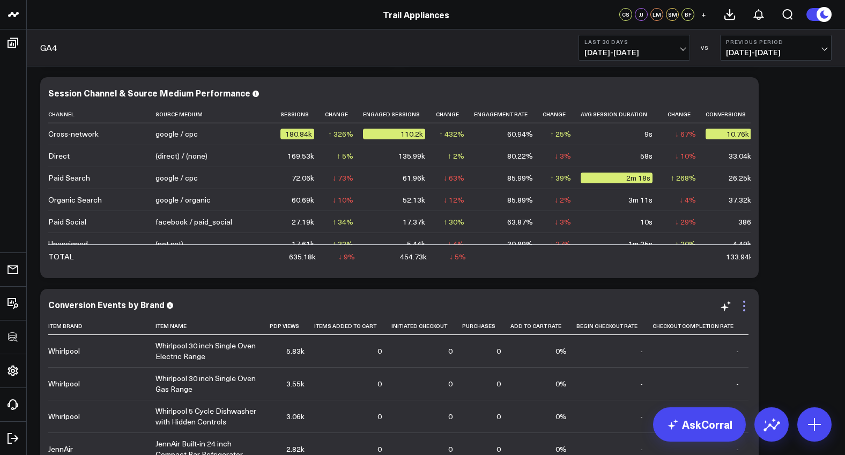
click at [742, 303] on icon at bounding box center [744, 306] width 13 height 13
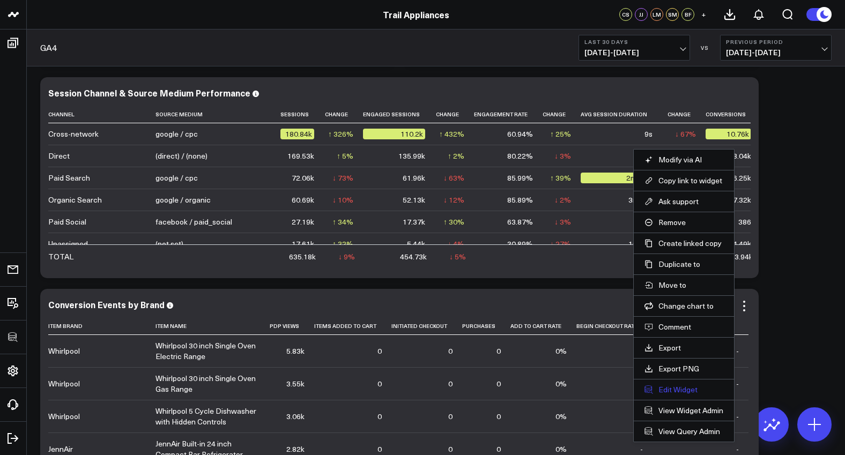
click at [700, 387] on button "Edit Widget" at bounding box center [684, 390] width 79 height 10
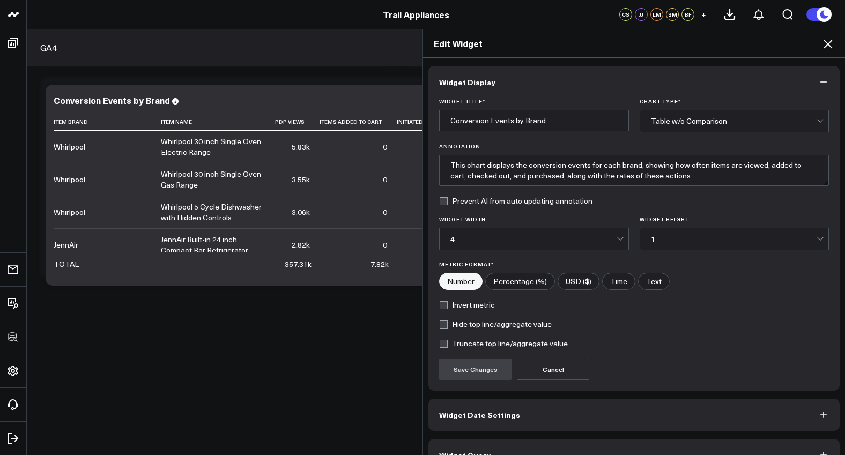
scroll to position [24, 0]
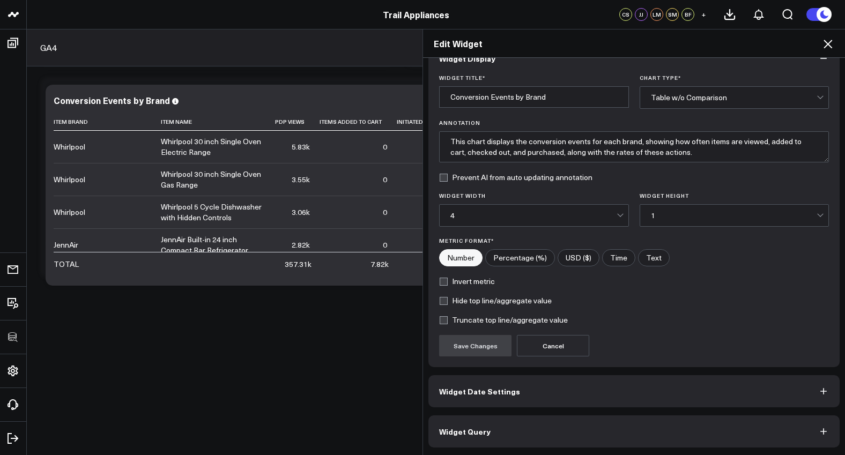
click at [674, 422] on button "Widget Query" at bounding box center [634, 432] width 411 height 32
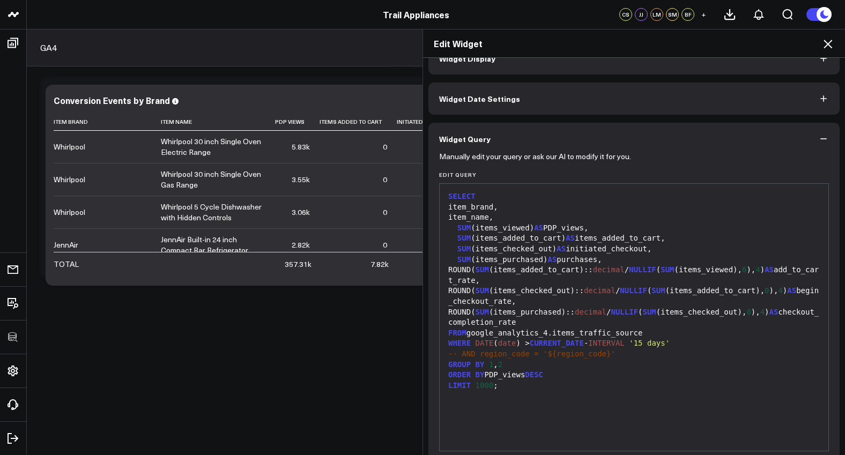
scroll to position [0, 0]
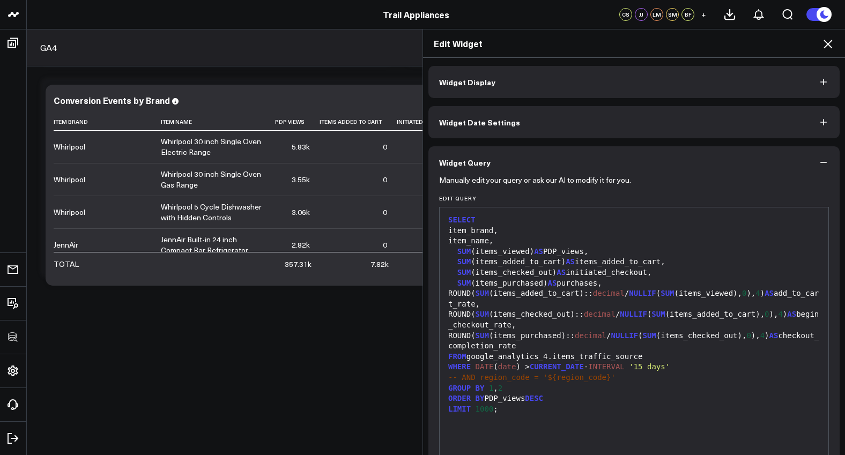
drag, startPoint x: 626, startPoint y: 328, endPoint x: 631, endPoint y: 337, distance: 10.3
click at [627, 331] on div "ROUND( SUM (items_purchased):: decimal / NULLIF ( SUM (items_checked_out), 0 ),…" at bounding box center [634, 341] width 378 height 21
drag, startPoint x: 646, startPoint y: 349, endPoint x: 555, endPoint y: 355, distance: 90.8
click at [555, 355] on div "FROM google_analytics_4.items_traffic_source" at bounding box center [634, 357] width 378 height 11
copy div "items_traffic_source"
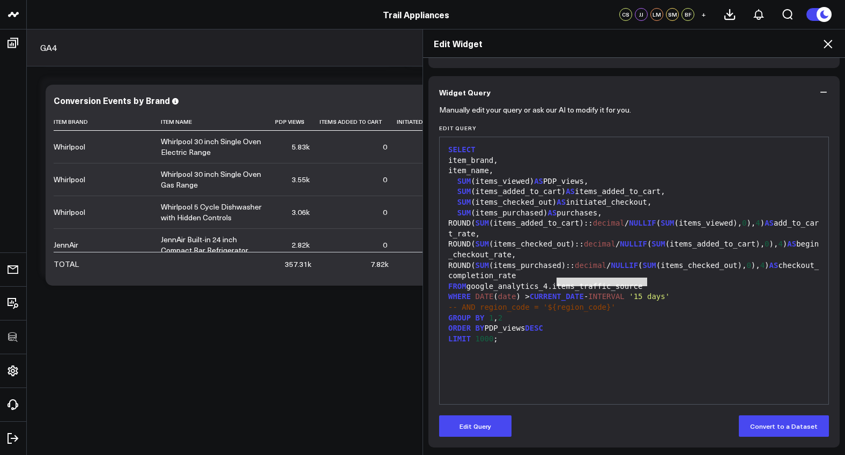
scroll to position [51, 0]
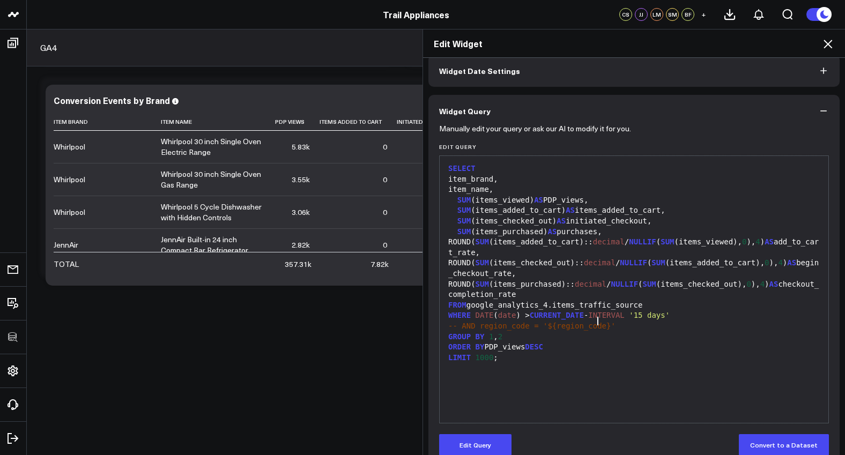
click at [593, 324] on span "-- AND region_code = '${region_code}'" at bounding box center [531, 326] width 167 height 9
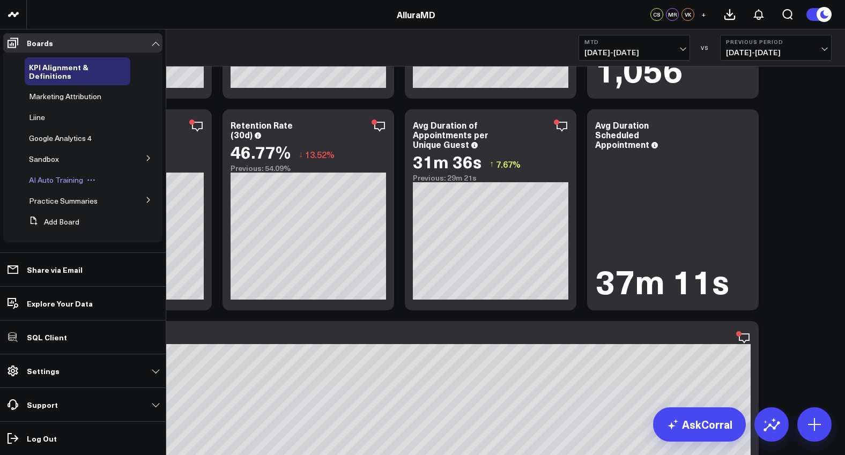
scroll to position [1959, 0]
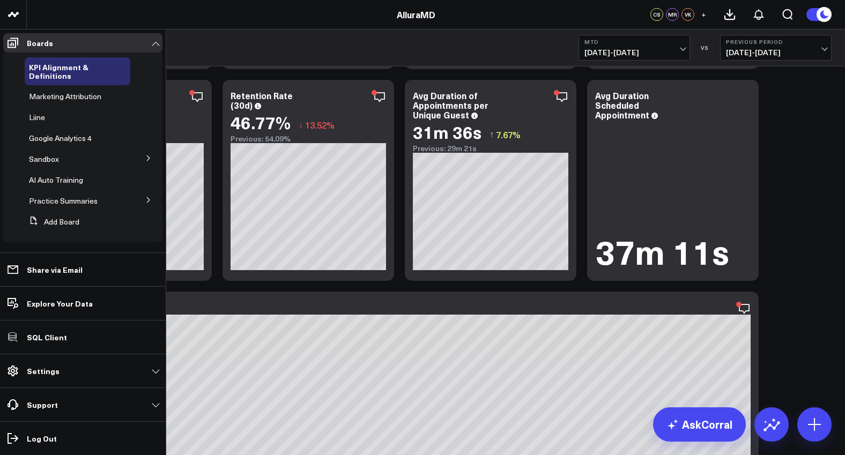
click at [145, 158] on icon at bounding box center [148, 158] width 6 height 6
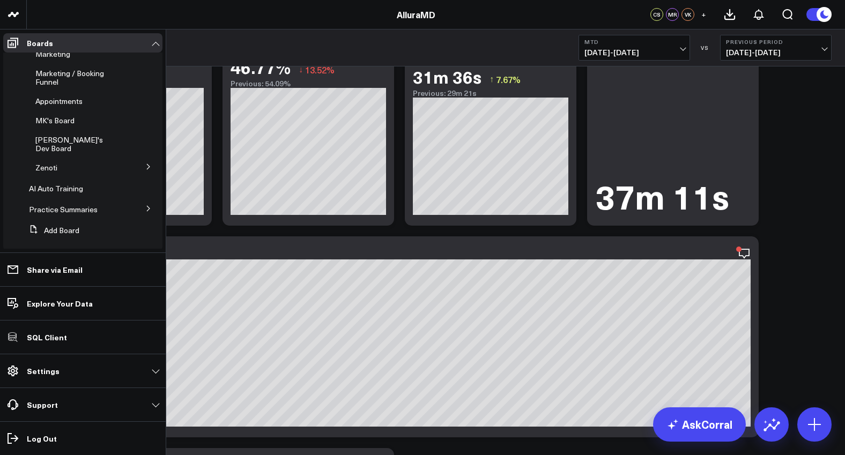
scroll to position [2093, 0]
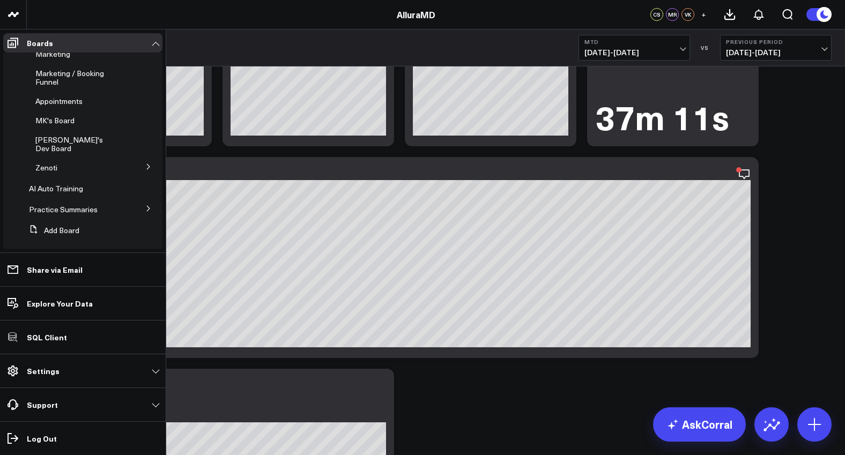
click at [145, 164] on icon at bounding box center [148, 167] width 6 height 6
click at [145, 205] on icon at bounding box center [148, 208] width 6 height 6
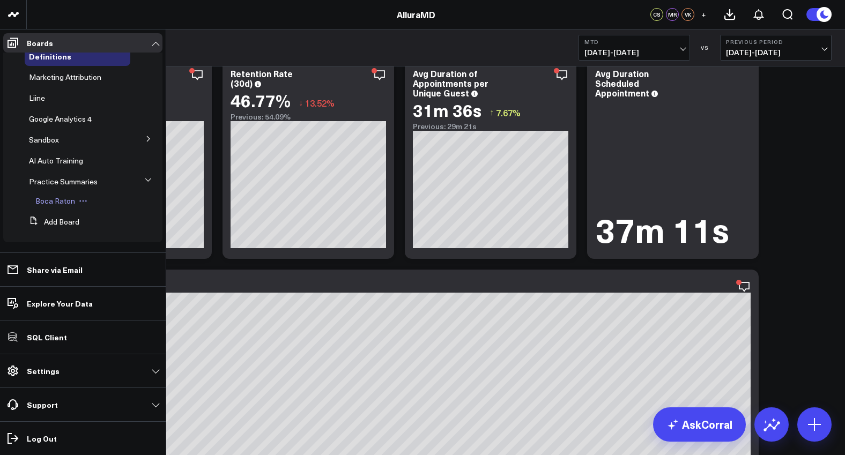
scroll to position [0, 0]
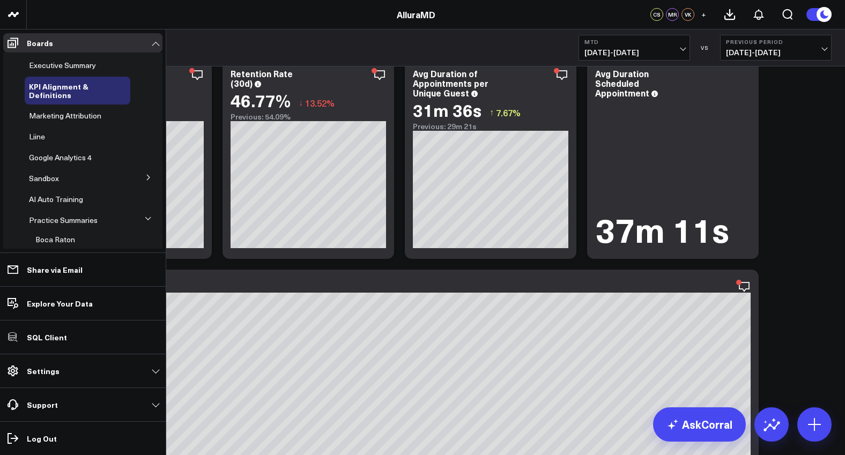
click at [145, 176] on icon at bounding box center [148, 177] width 6 height 6
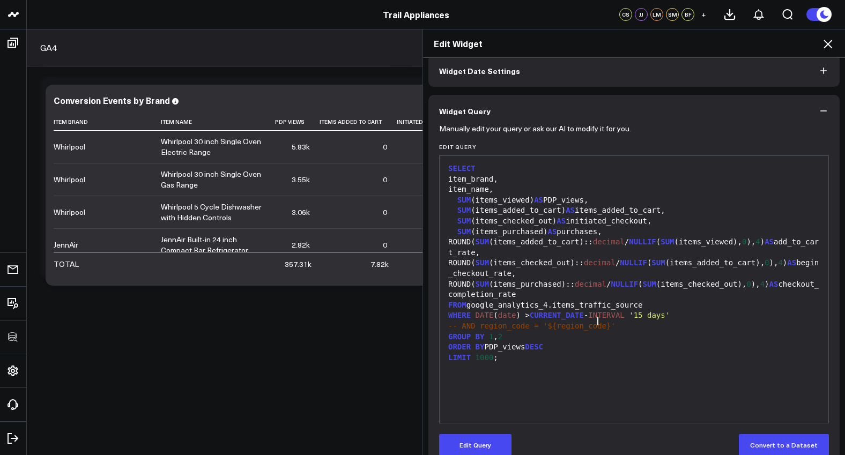
click at [534, 291] on div "ROUND( SUM (items_purchased):: decimal / NULLIF ( SUM (items_checked_out), 0 ),…" at bounding box center [634, 289] width 378 height 21
click at [474, 442] on button "Edit Query" at bounding box center [475, 444] width 72 height 21
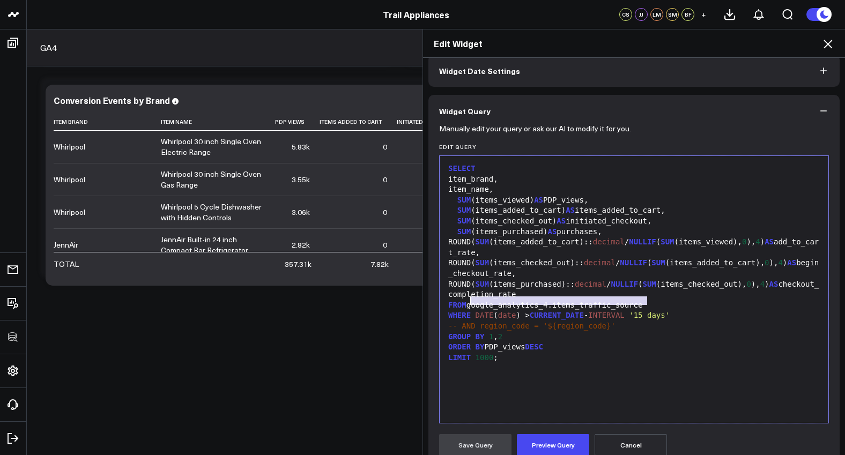
drag, startPoint x: 636, startPoint y: 302, endPoint x: 469, endPoint y: 305, distance: 166.8
click at [469, 305] on div "FROM google_analytics_4.items_traffic_source" at bounding box center [634, 305] width 378 height 11
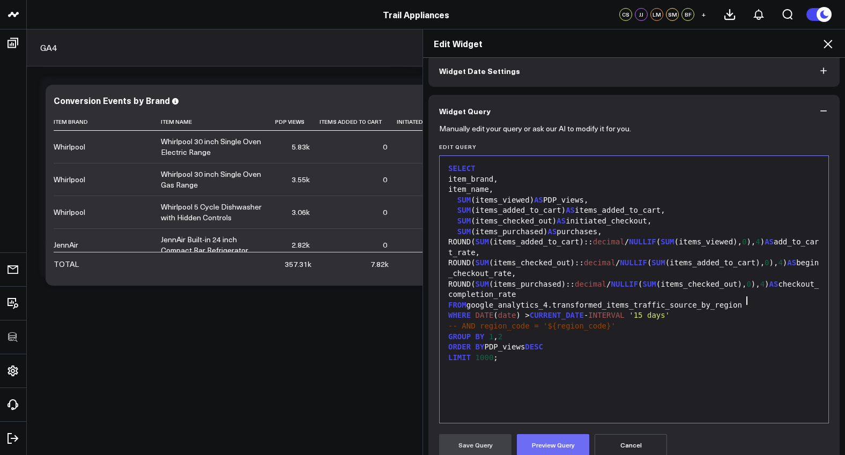
click at [535, 445] on button "Preview Query" at bounding box center [553, 444] width 72 height 21
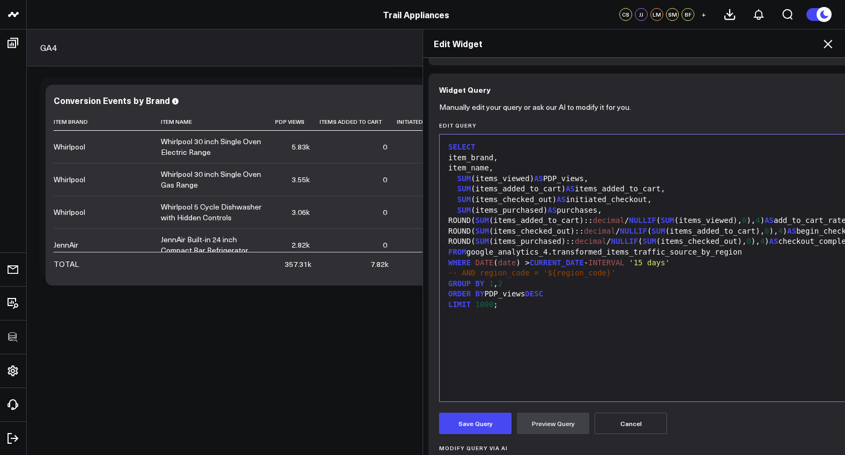
scroll to position [160, 0]
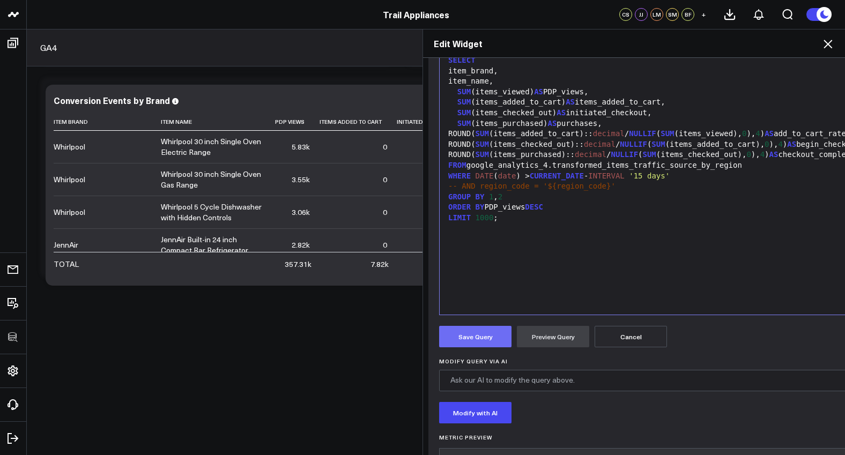
click at [485, 345] on button "Save Query" at bounding box center [475, 336] width 72 height 21
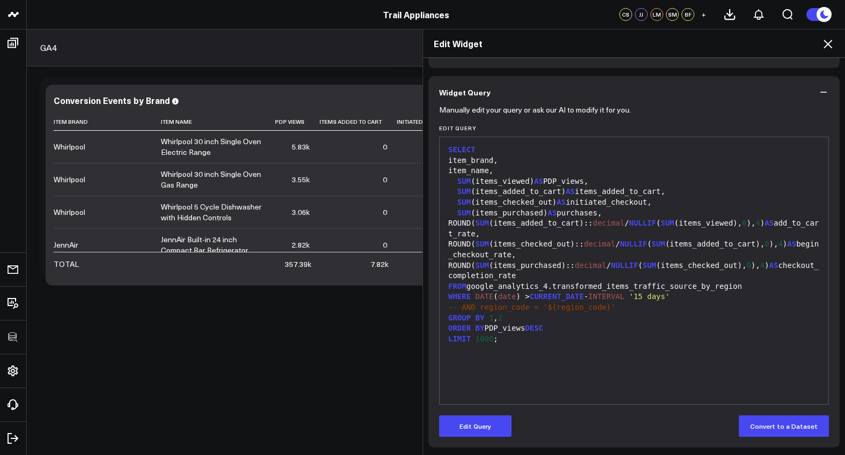
scroll to position [0, 0]
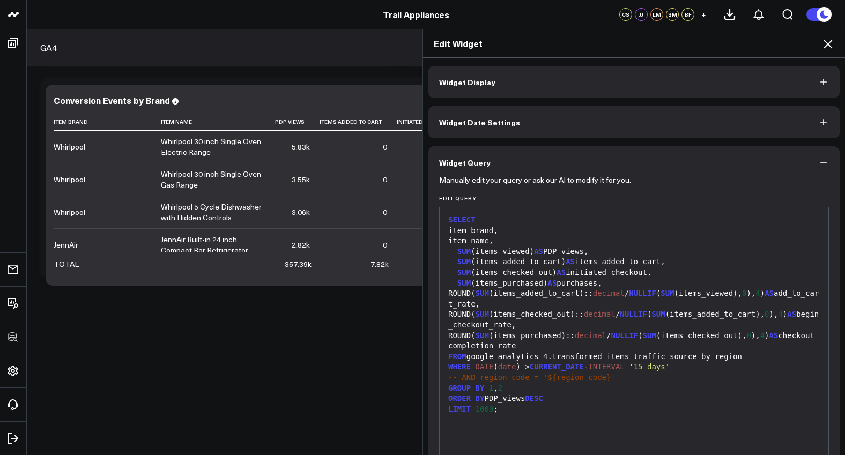
click at [826, 45] on icon at bounding box center [828, 44] width 13 height 13
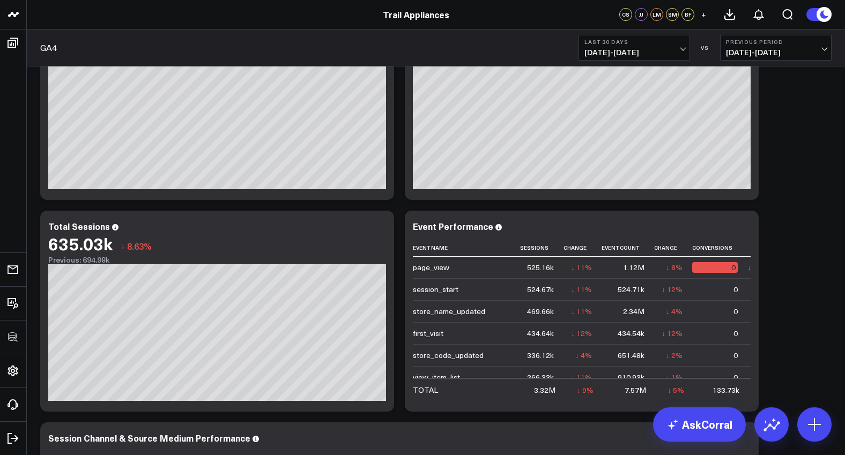
scroll to position [126, 0]
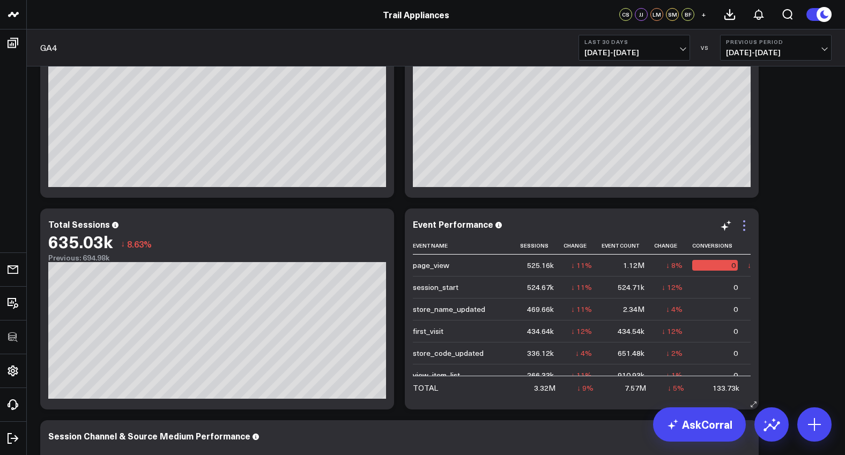
click at [743, 227] on icon at bounding box center [744, 225] width 13 height 13
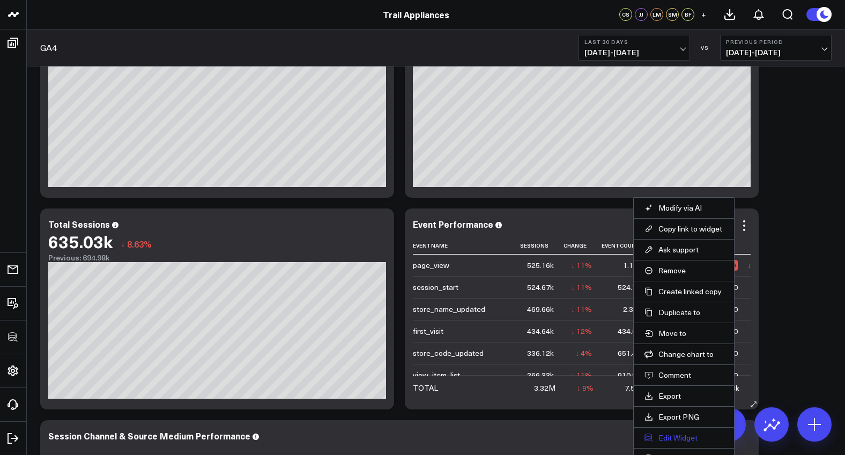
click at [683, 437] on button "Edit Widget" at bounding box center [684, 438] width 79 height 10
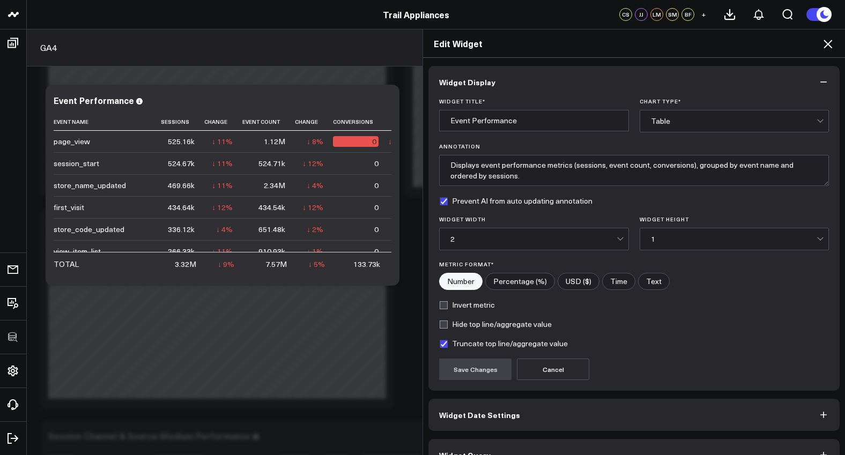
scroll to position [24, 0]
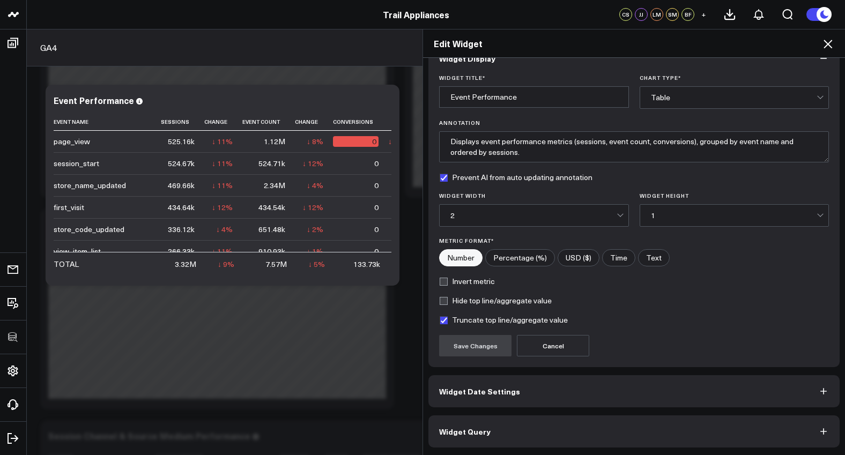
click at [616, 429] on button "Widget Query" at bounding box center [634, 432] width 411 height 32
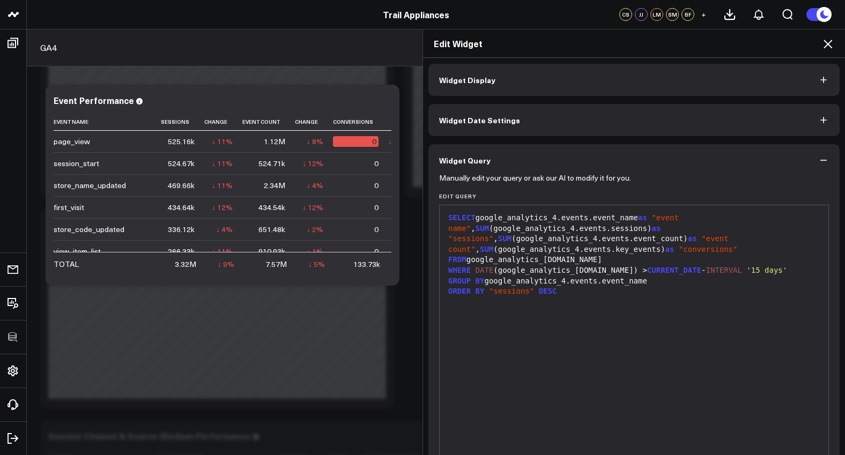
scroll to position [2, 0]
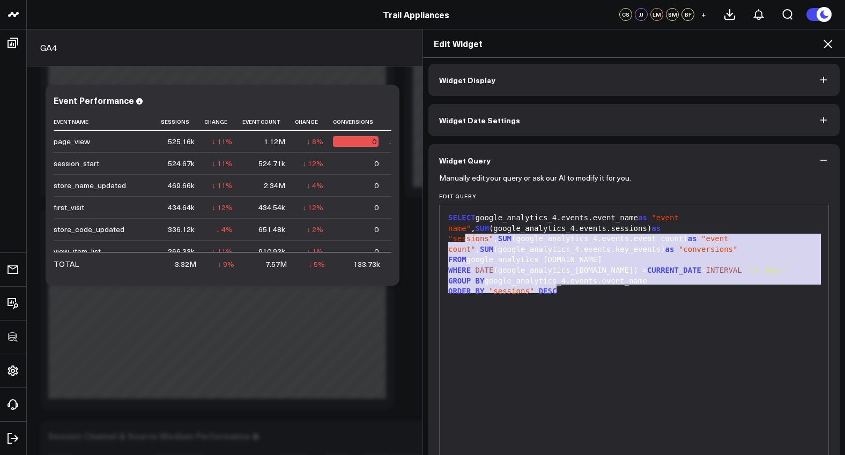
drag, startPoint x: 560, startPoint y: 281, endPoint x: 394, endPoint y: 205, distance: 183.4
click at [394, 205] on div "Edit Widget Widget Display Widget Date Settings Widget Query Manually edit your…" at bounding box center [422, 242] width 845 height 426
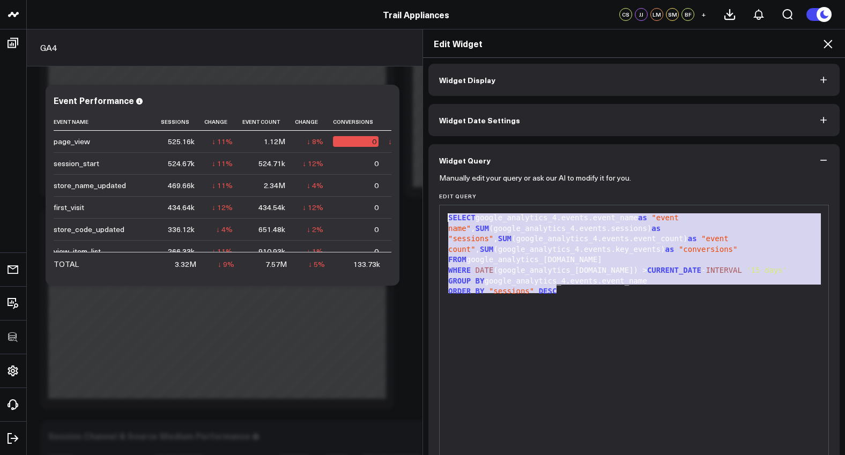
copy div "SELECT google_analytics_4.events.event_name as "event name" , SUM (google_analy…"
click at [289, 2] on header "3725 Test 829 Studios Accenture Activant Capital Agriculture & Farming Demo All…" at bounding box center [422, 14] width 845 height 29
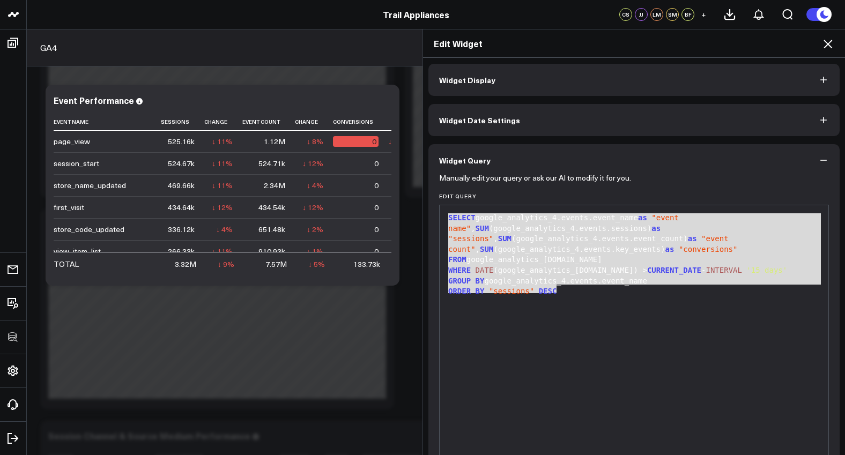
click at [526, 268] on div "WHERE DATE (google_analytics_4.events.date) > CURRENT_DATE - INTERVAL '15 days'" at bounding box center [634, 270] width 378 height 11
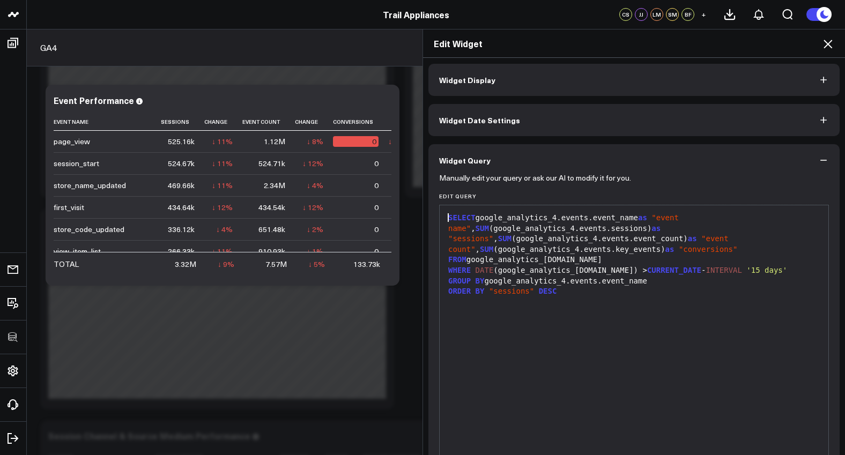
click at [448, 218] on span "SELECT" at bounding box center [461, 217] width 27 height 9
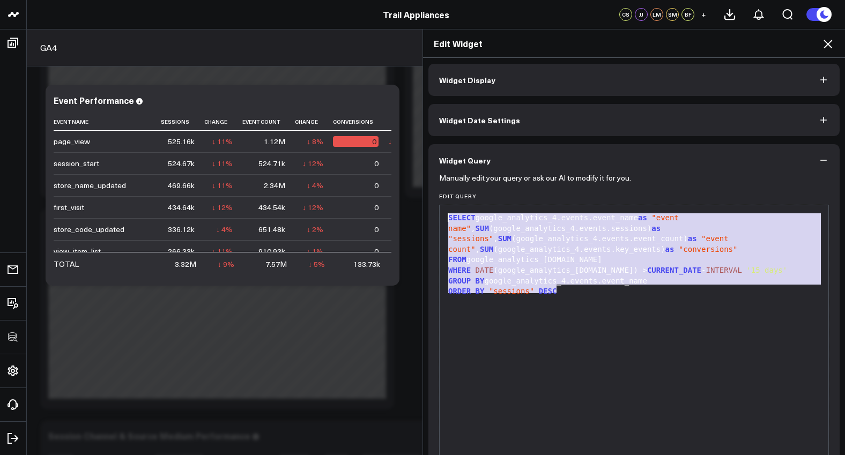
drag, startPoint x: 569, startPoint y: 295, endPoint x: 423, endPoint y: 202, distance: 173.2
click at [423, 201] on div "Widget Display Widget Date Settings Widget Query Manually edit your query or as…" at bounding box center [634, 257] width 422 height 398
copy div "SELECT google_analytics_4.events.event_name as "event name" , SUM (google_analy…"
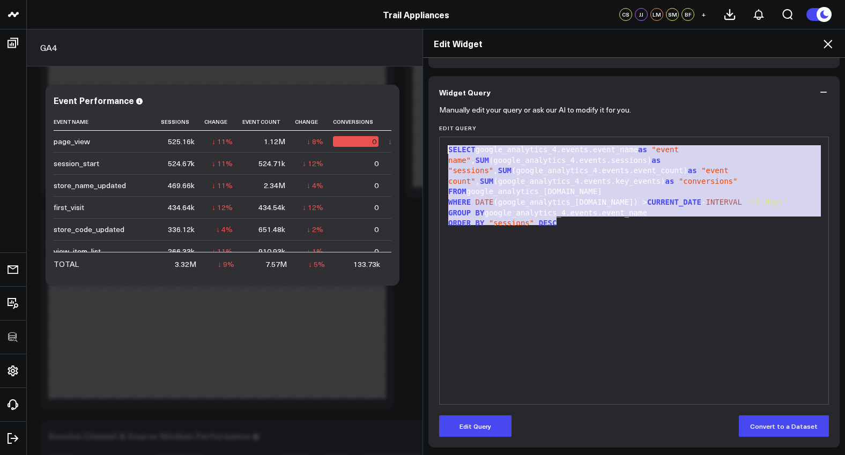
click at [821, 89] on icon "button" at bounding box center [823, 92] width 11 height 11
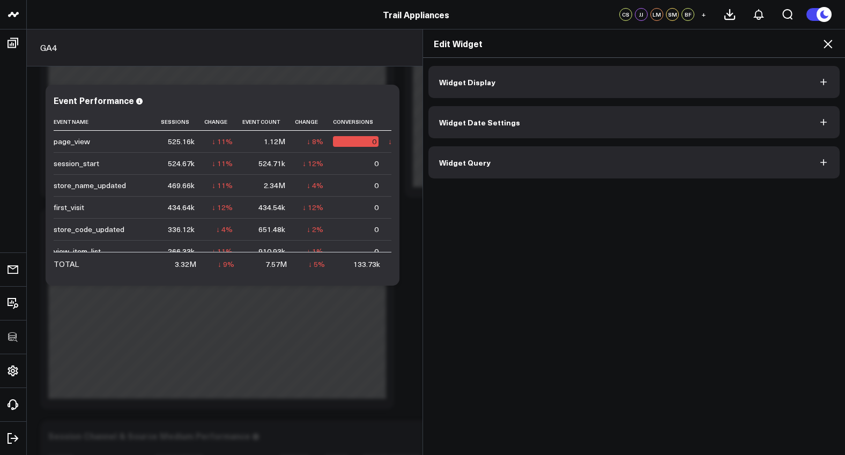
click at [831, 43] on icon at bounding box center [828, 44] width 13 height 13
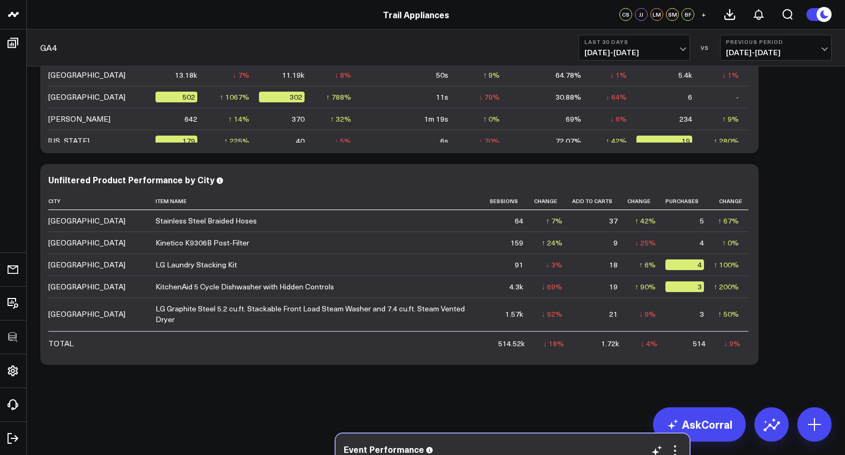
scroll to position [1259, 0]
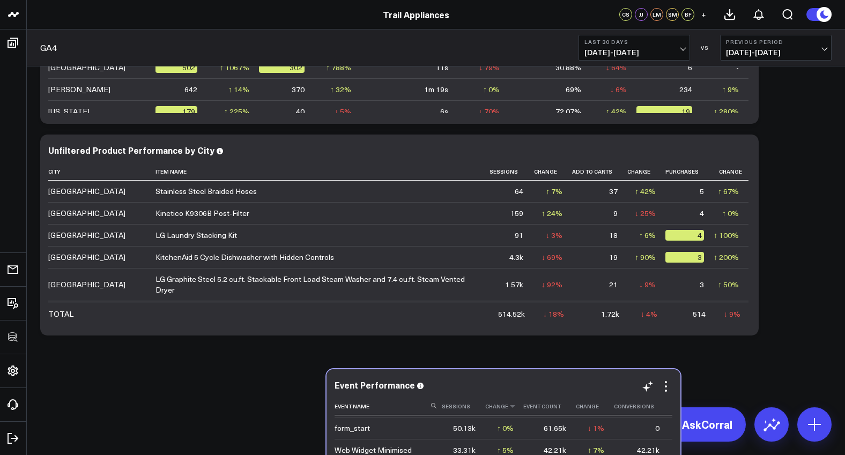
drag, startPoint x: 559, startPoint y: 128, endPoint x: 506, endPoint y: 416, distance: 292.9
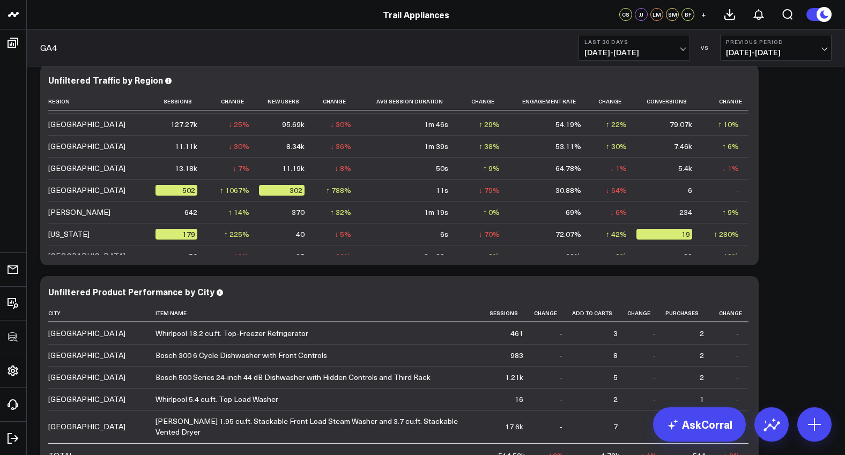
scroll to position [1209, 0]
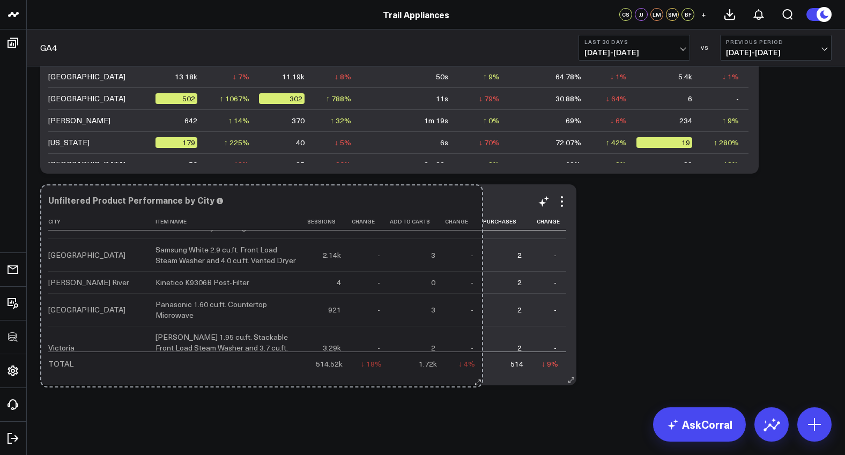
drag, startPoint x: 758, startPoint y: 381, endPoint x: 482, endPoint y: 383, distance: 276.2
click at [482, 383] on div "Unfiltered Product Performance by City City Item Name Sessions Change Add To Ca…" at bounding box center [308, 284] width 536 height 201
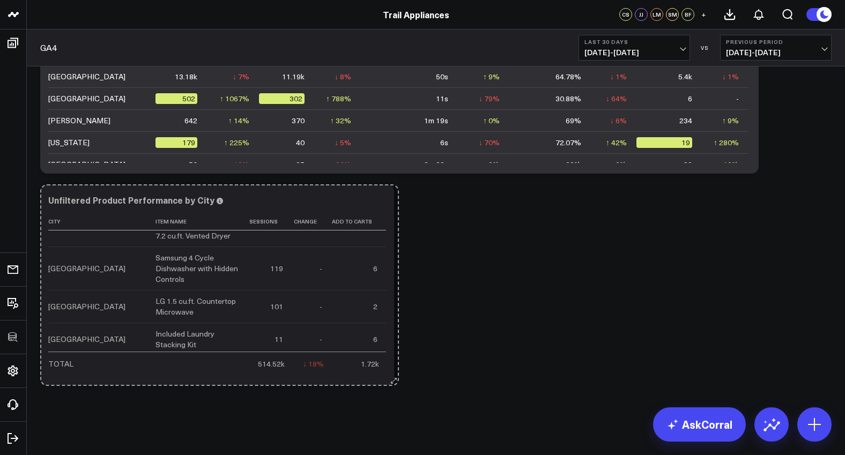
drag, startPoint x: 573, startPoint y: 381, endPoint x: 395, endPoint y: 382, distance: 177.5
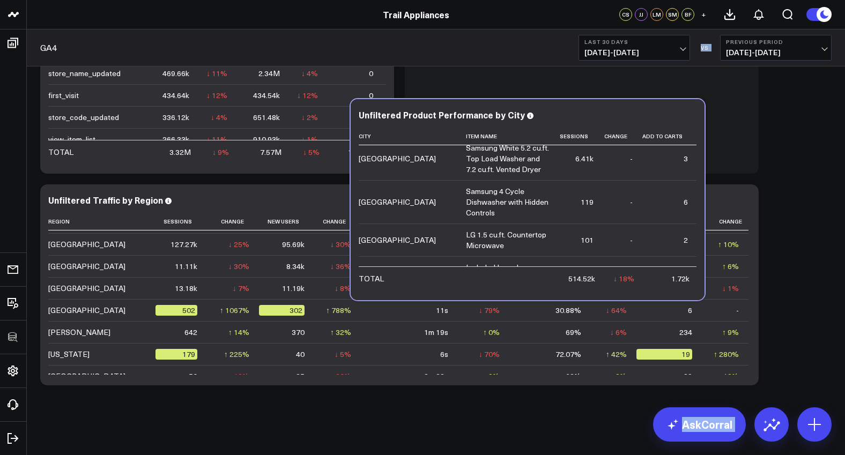
scroll to position [996, 0]
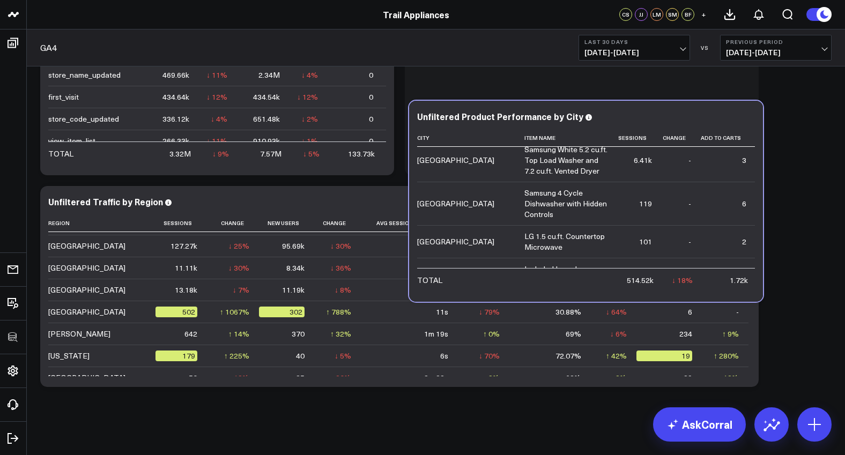
drag, startPoint x: 293, startPoint y: 201, endPoint x: 611, endPoint y: 90, distance: 336.9
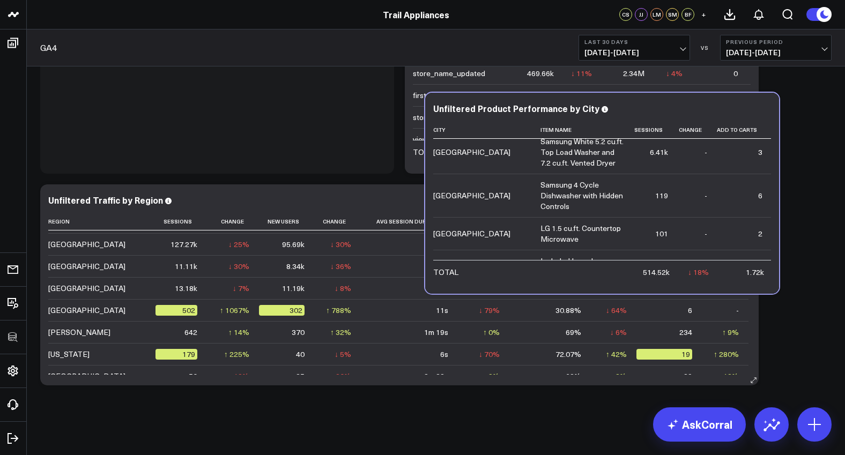
scroll to position [998, 0]
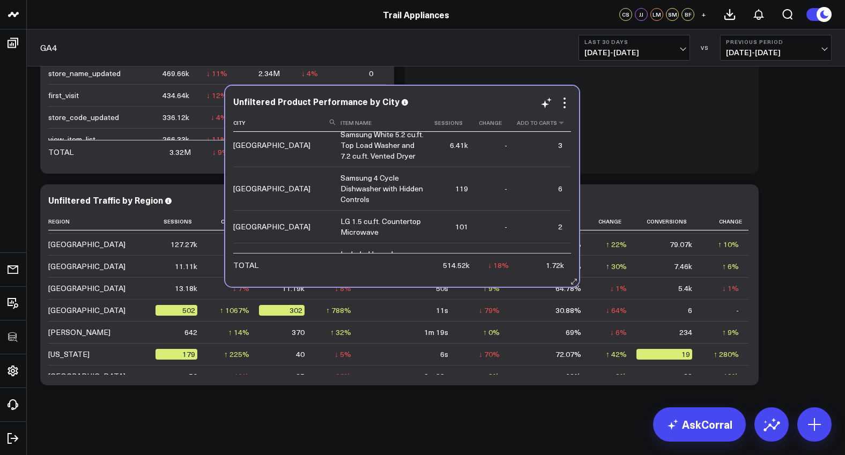
drag, startPoint x: 328, startPoint y: 412, endPoint x: 513, endPoint y: 116, distance: 348.7
click at [513, 116] on div "Unfiltered Product Performance by City City Item Name Sessions Change Add To Ca…" at bounding box center [402, 187] width 338 height 180
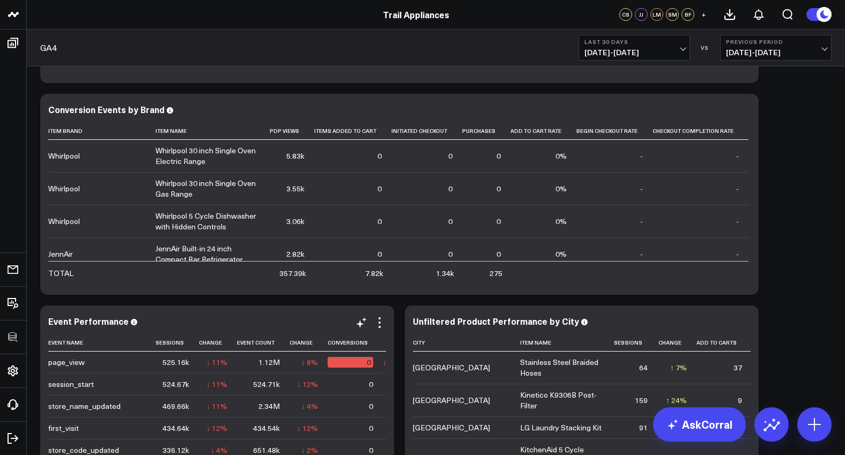
scroll to position [14, 0]
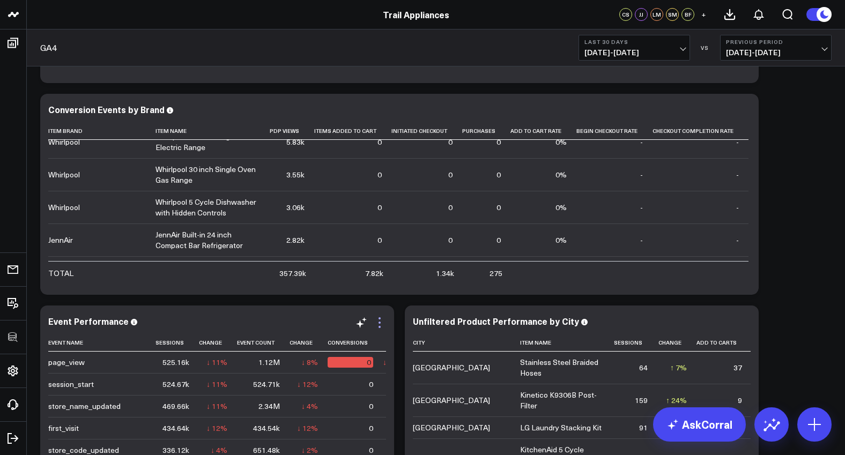
click at [379, 324] on icon at bounding box center [379, 322] width 13 height 13
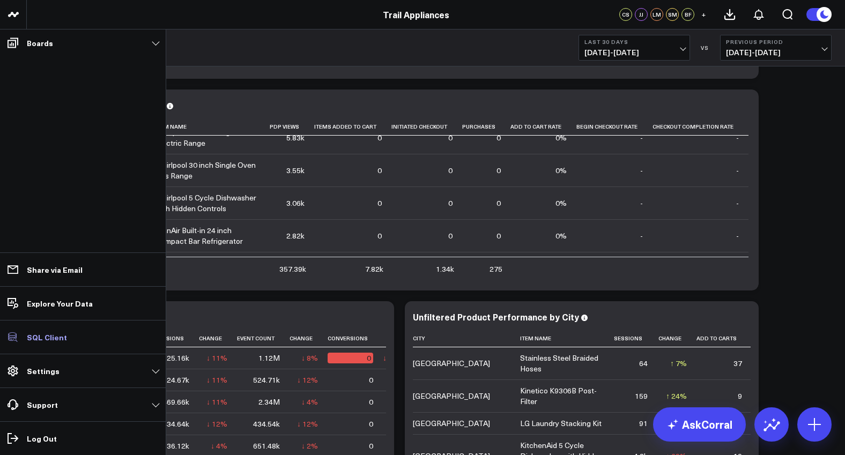
scroll to position [684, 0]
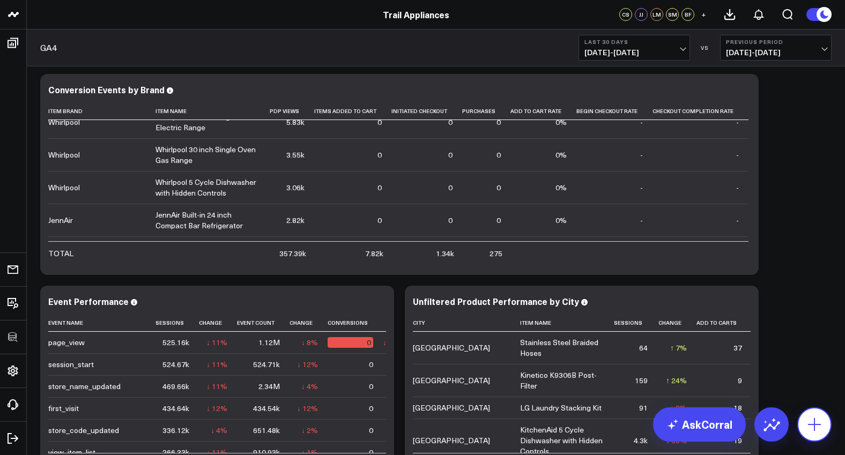
click at [810, 419] on icon at bounding box center [814, 424] width 17 height 17
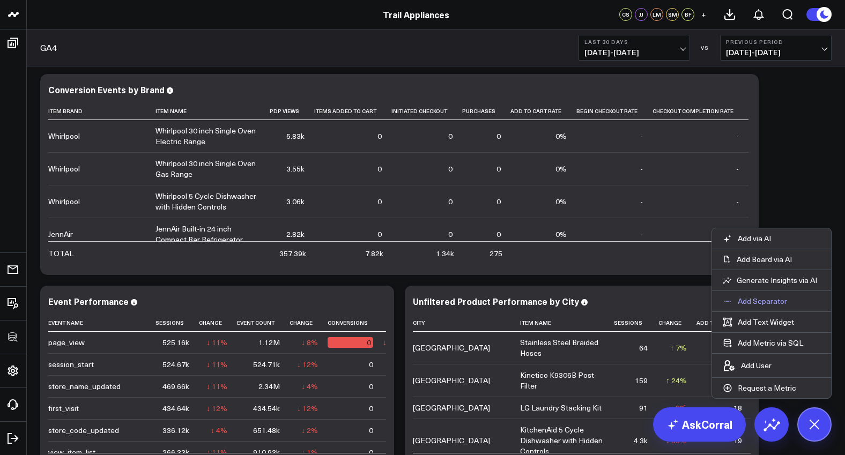
click at [789, 305] on button "Add Separator" at bounding box center [755, 301] width 86 height 20
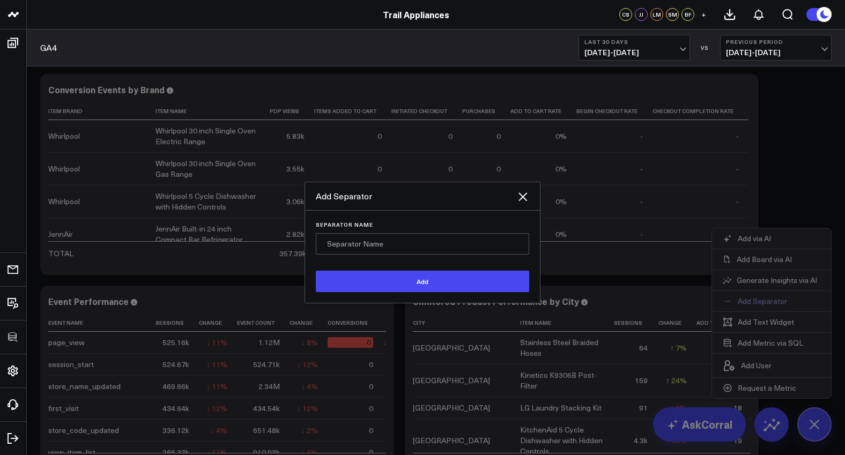
click at [783, 300] on div at bounding box center [422, 227] width 845 height 455
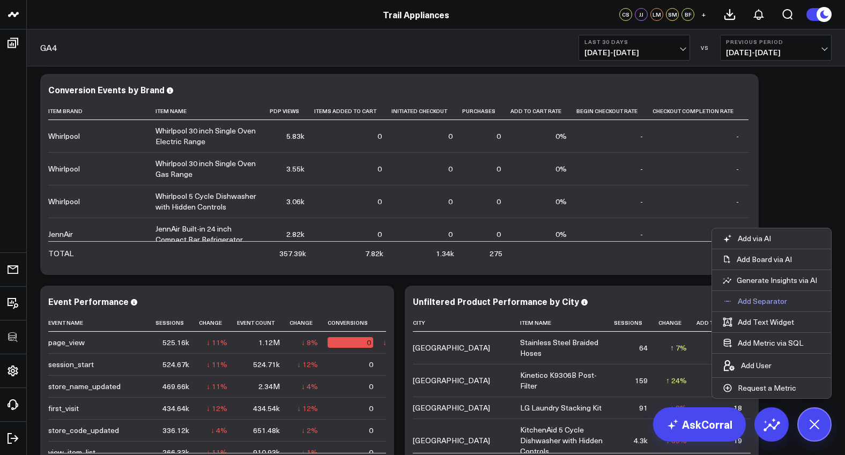
click at [783, 300] on p "Add Separator" at bounding box center [762, 302] width 49 height 10
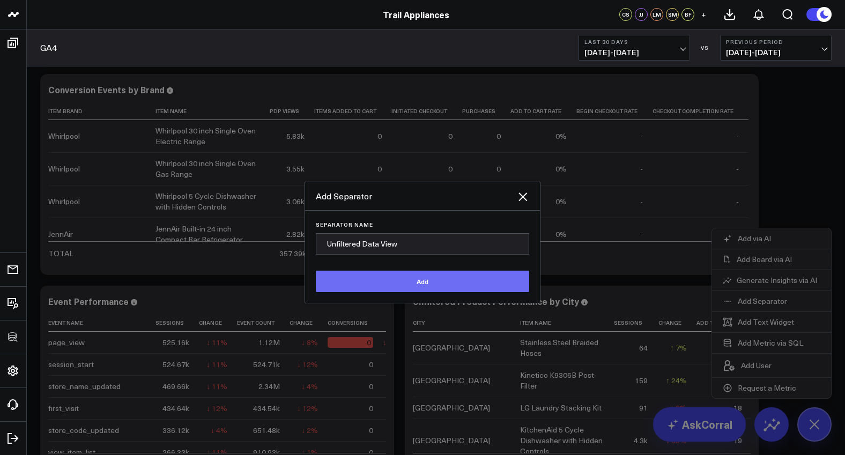
type input "Unfiltered Data View"
click at [442, 271] on button "Add" at bounding box center [422, 281] width 213 height 21
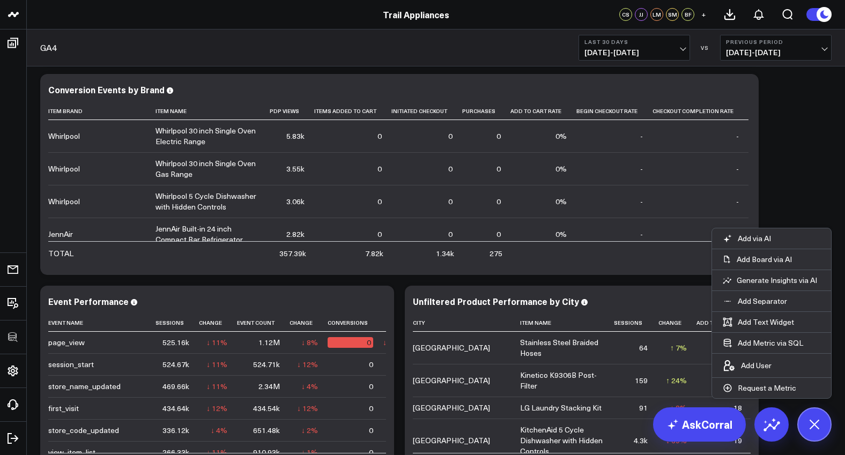
scroll to position [998, 0]
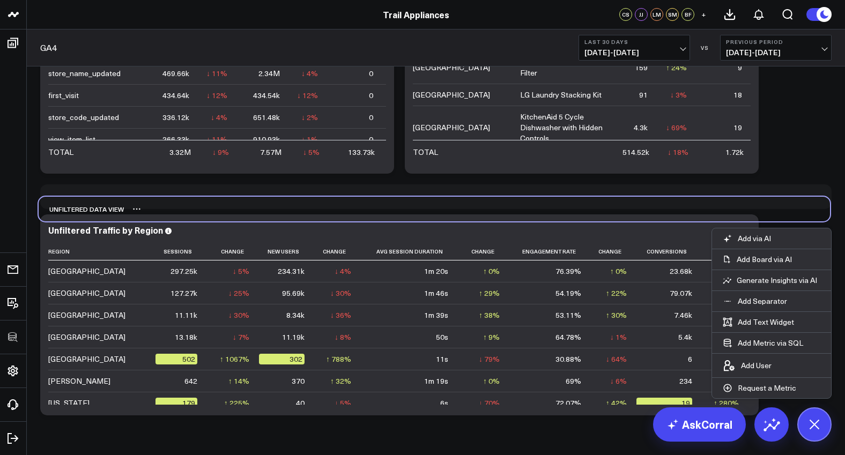
drag, startPoint x: 363, startPoint y: 408, endPoint x: 361, endPoint y: 208, distance: 199.5
click at [361, 208] on div "Unfiltered Data View" at bounding box center [435, 209] width 792 height 25
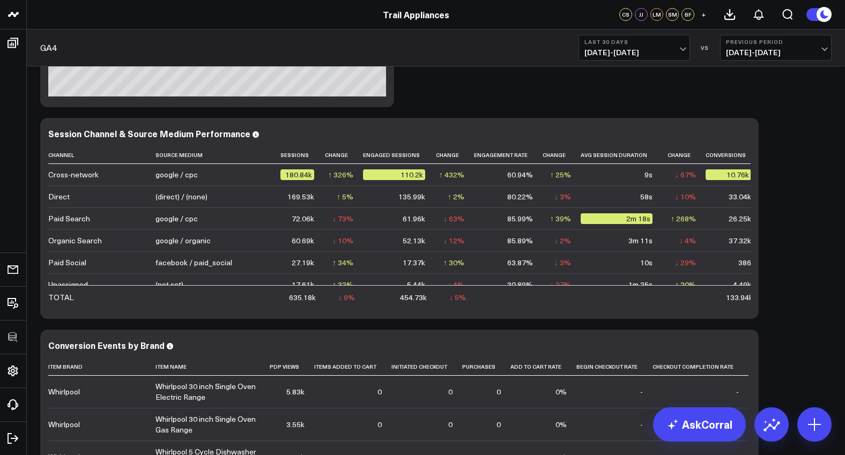
scroll to position [613, 0]
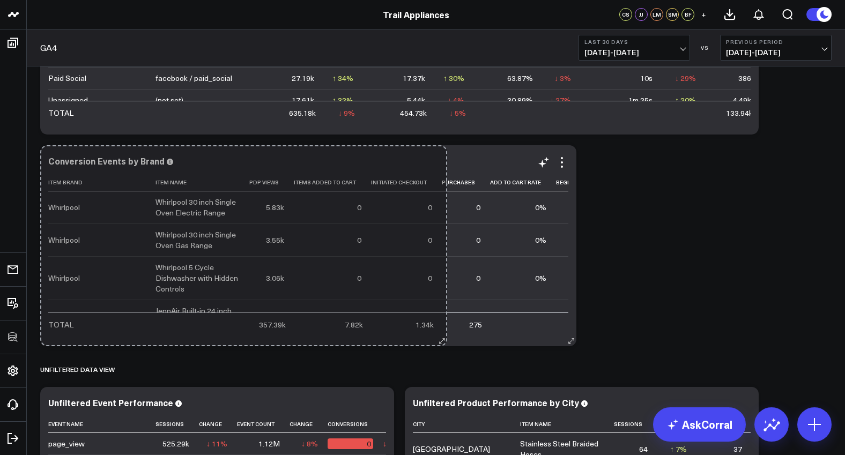
drag, startPoint x: 753, startPoint y: 340, endPoint x: 435, endPoint y: 317, distance: 318.3
click at [439, 319] on div "Conversion Events by Brand Item Brand Item Name Pdp Views Items Added To Cart I…" at bounding box center [308, 245] width 536 height 201
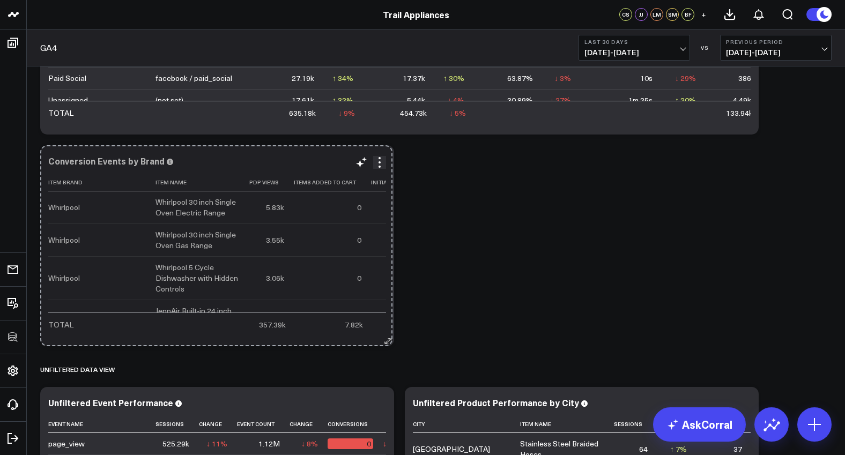
drag, startPoint x: 573, startPoint y: 343, endPoint x: 389, endPoint y: 331, distance: 184.3
click at [389, 331] on div "Conversion Events by Brand Item Brand Item Name Pdp Views Items Added To Cart I…" at bounding box center [217, 245] width 354 height 201
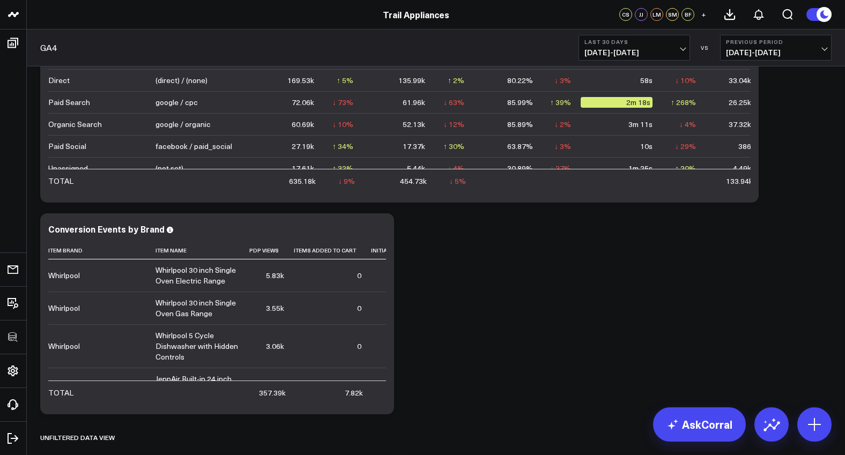
scroll to position [440, 0]
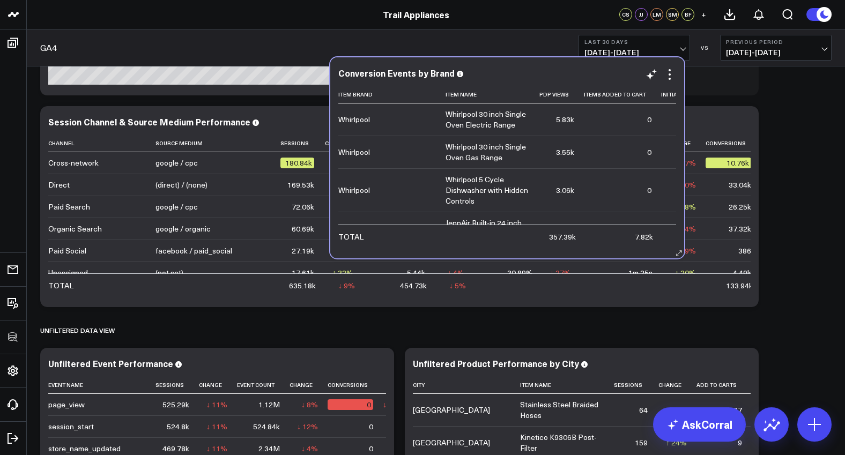
drag, startPoint x: 287, startPoint y: 326, endPoint x: 578, endPoint y: 65, distance: 390.8
click at [578, 65] on div "Conversion Events by Brand Item Brand Item Name Pdp Views Items Added To Cart I…" at bounding box center [507, 157] width 354 height 201
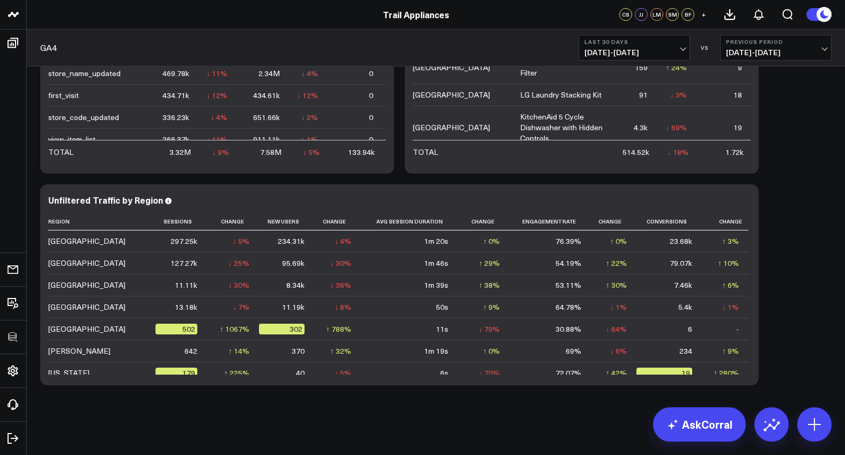
scroll to position [0, 0]
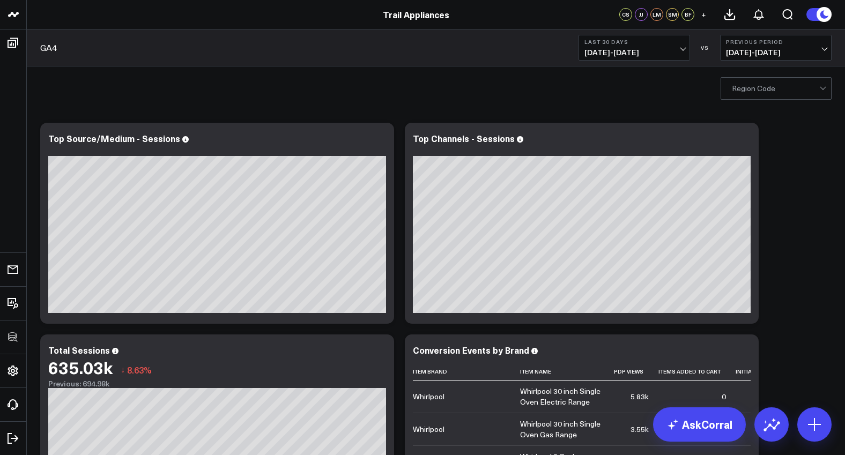
click at [747, 95] on div at bounding box center [775, 88] width 87 height 21
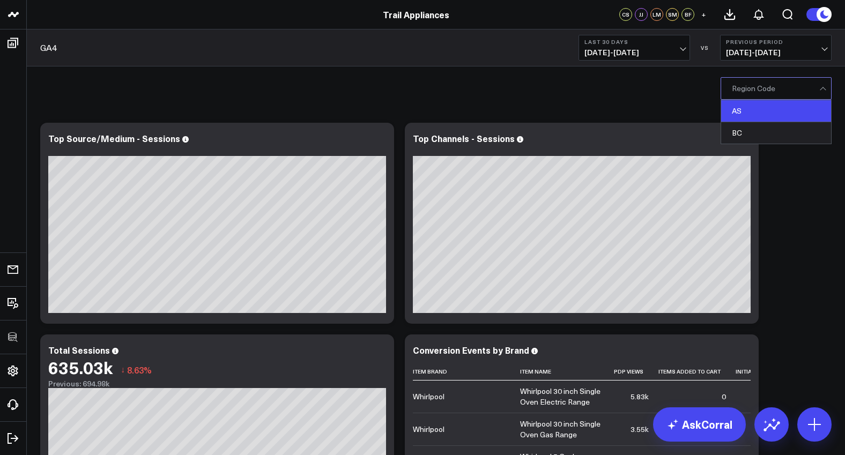
click at [788, 113] on div "AS" at bounding box center [776, 111] width 110 height 22
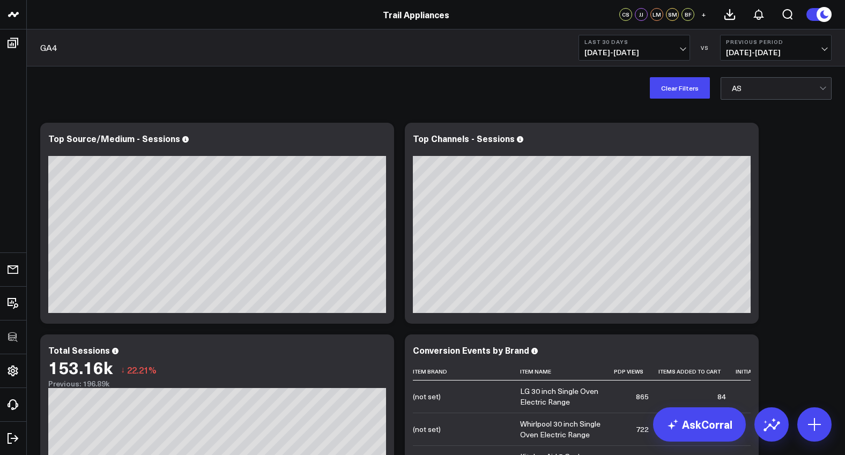
click at [792, 90] on div at bounding box center [775, 88] width 87 height 21
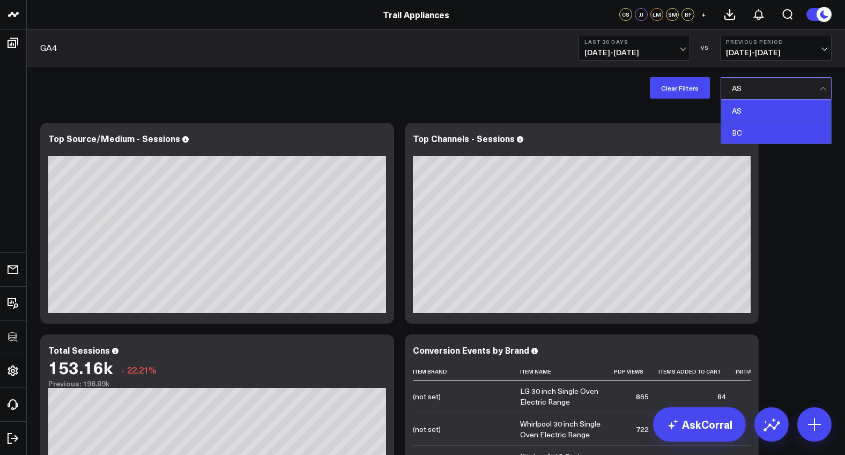
click at [783, 135] on div "BC" at bounding box center [776, 132] width 110 height 21
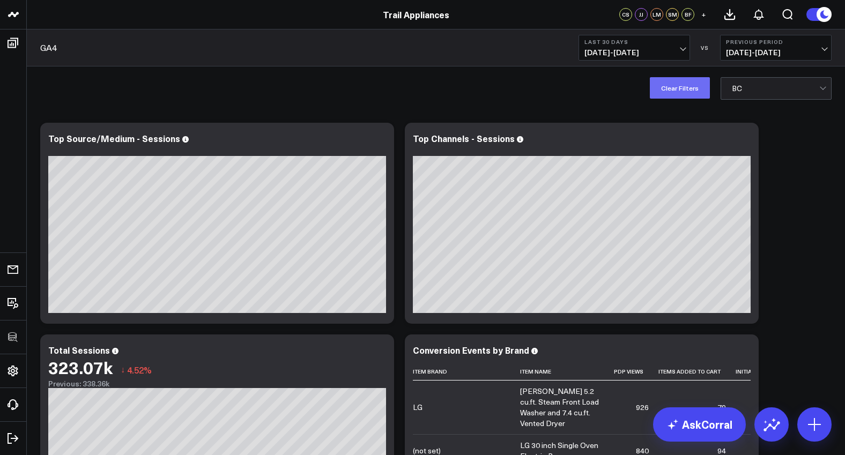
click at [669, 90] on button "Clear Filters" at bounding box center [680, 87] width 60 height 21
